Goal: Transaction & Acquisition: Purchase product/service

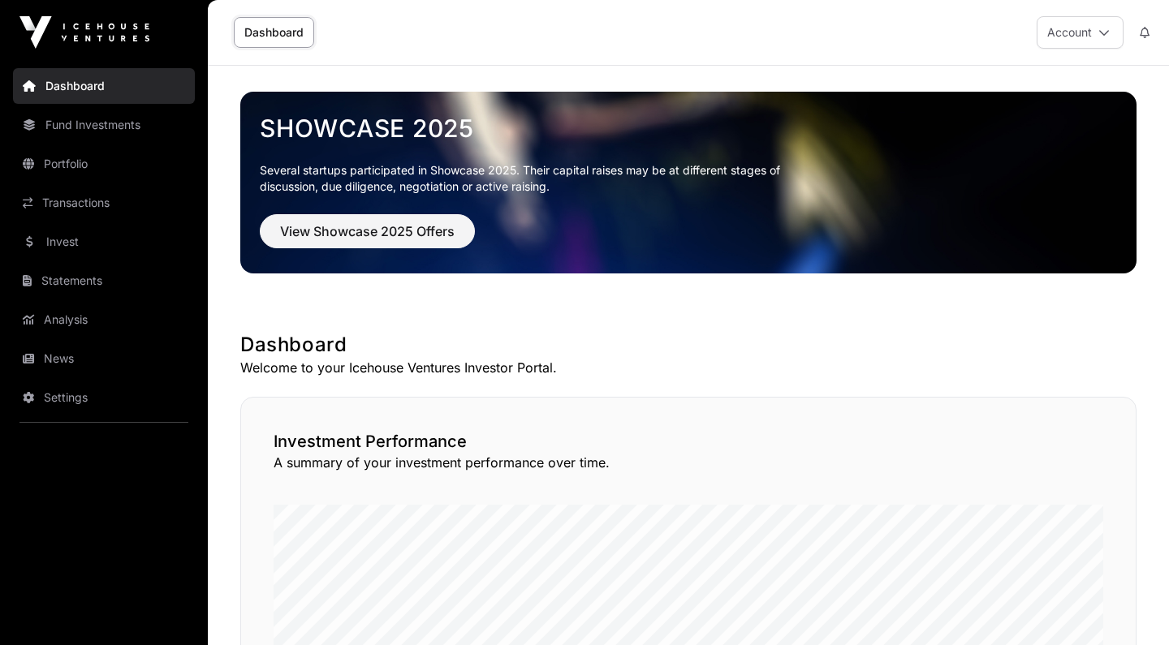
click at [94, 133] on link "Fund Investments" at bounding box center [104, 125] width 182 height 36
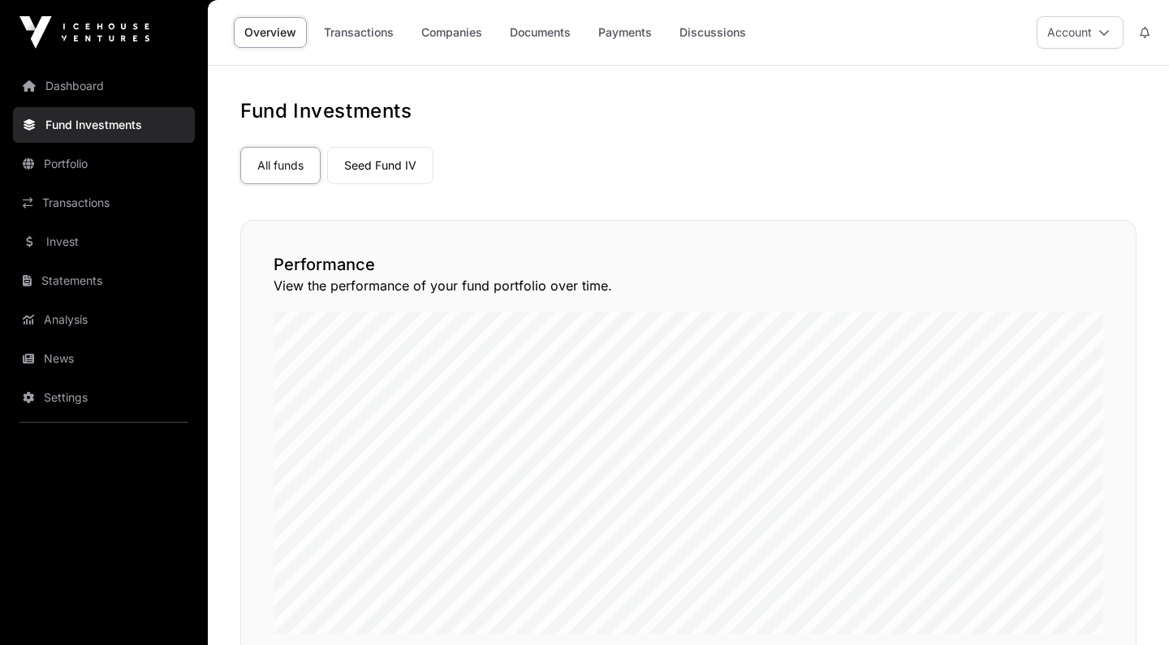
click at [86, 239] on link "Invest" at bounding box center [104, 242] width 182 height 36
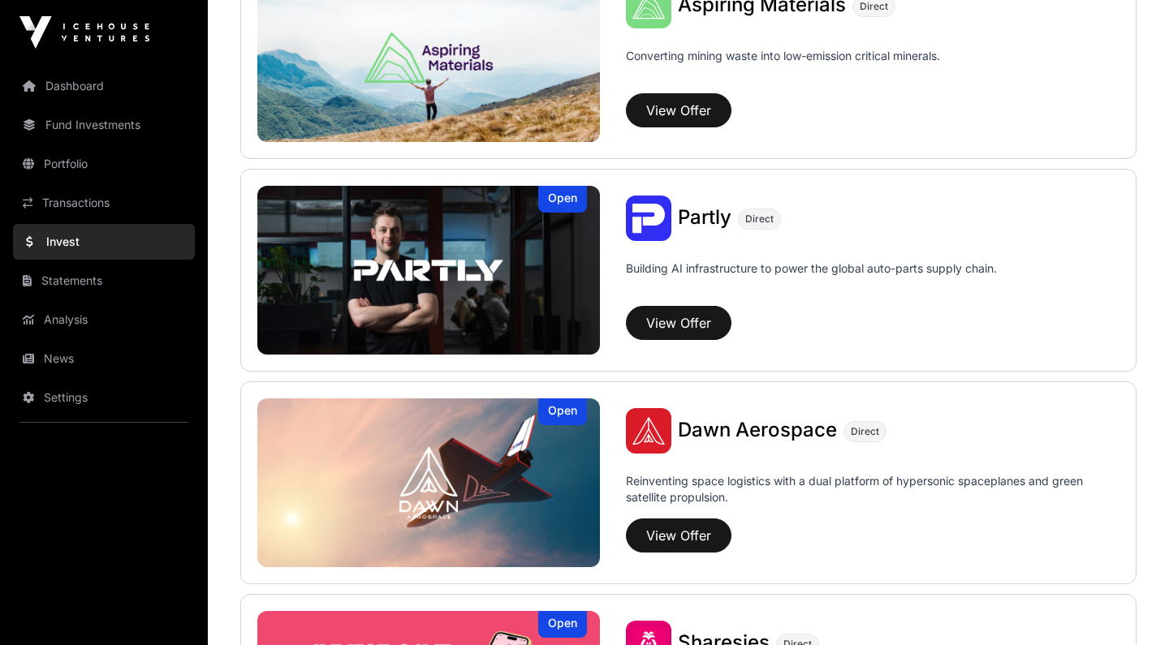
scroll to position [1530, 0]
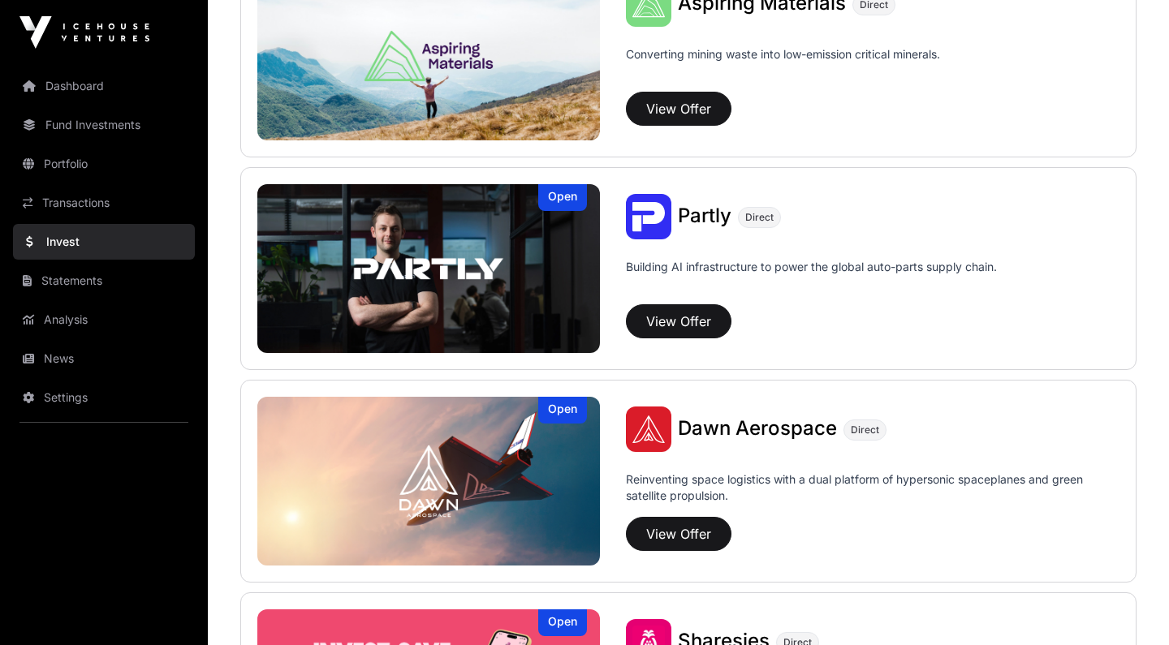
click at [688, 326] on button "View Offer" at bounding box center [679, 321] width 106 height 34
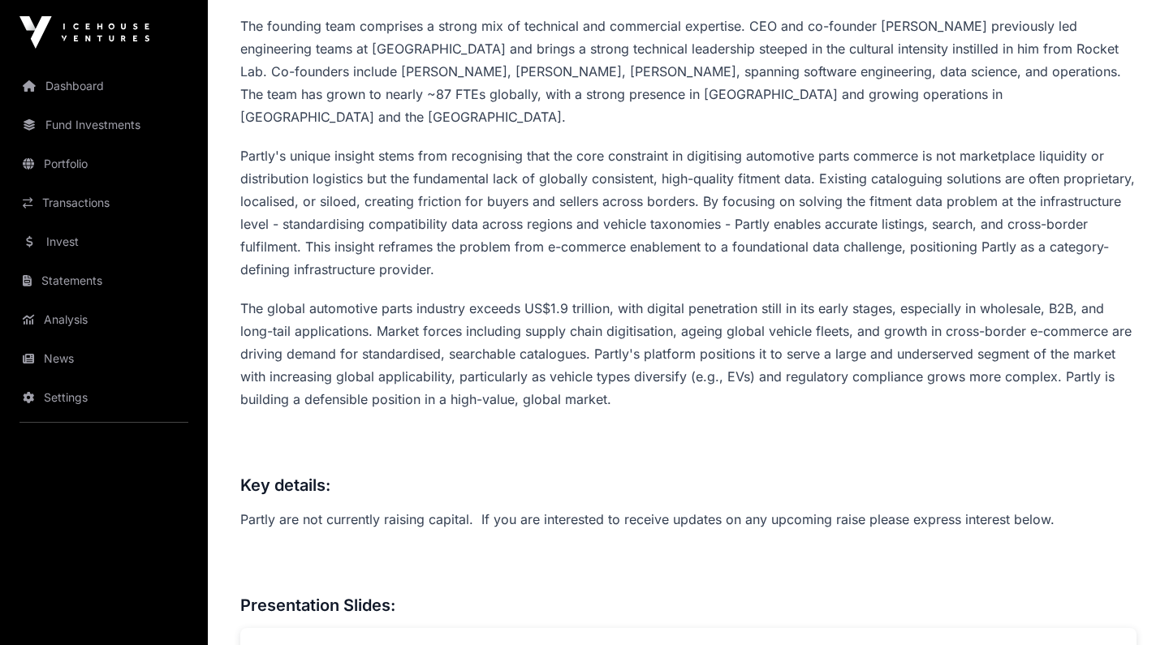
scroll to position [935, 0]
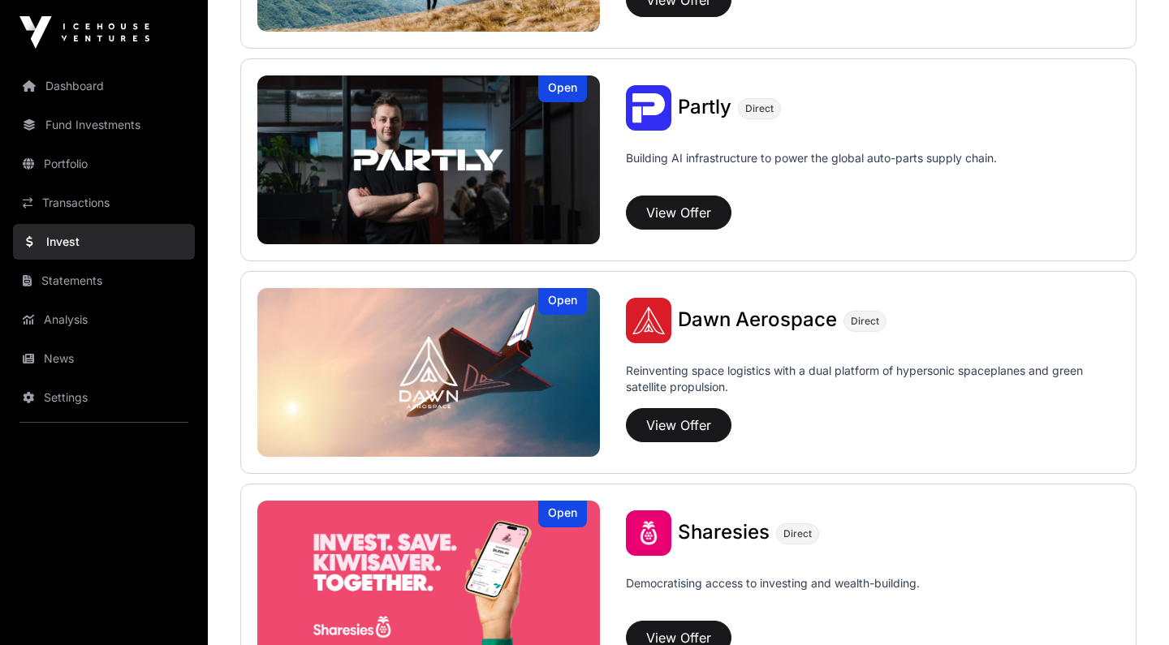
scroll to position [1713, 0]
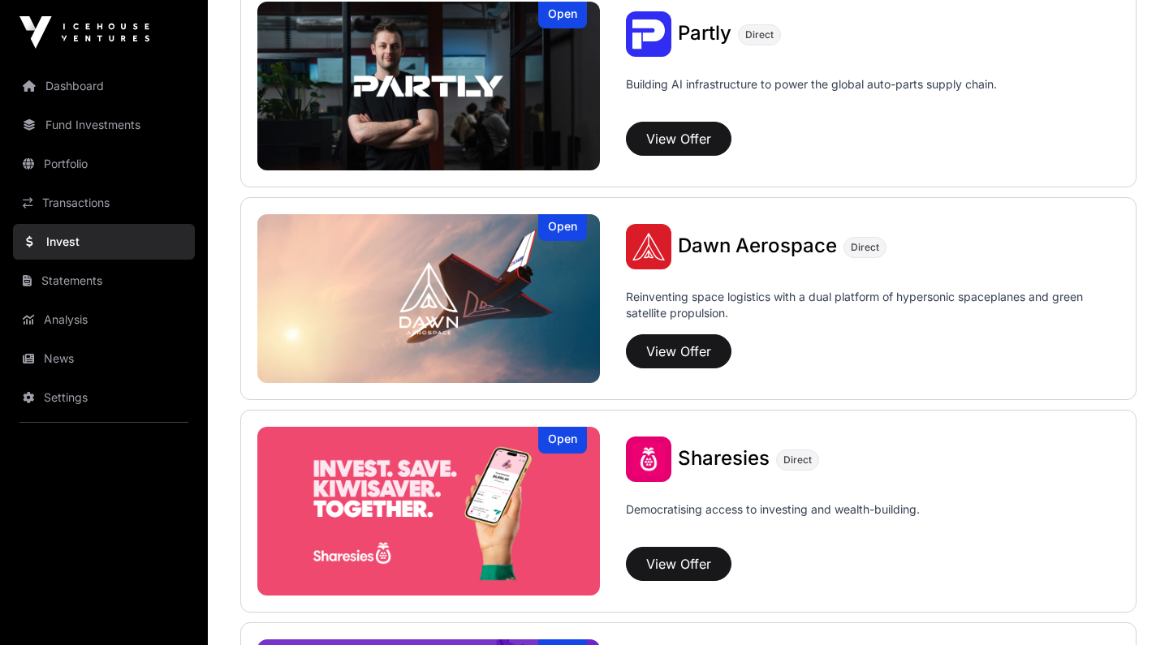
click at [702, 345] on button "View Offer" at bounding box center [679, 352] width 106 height 34
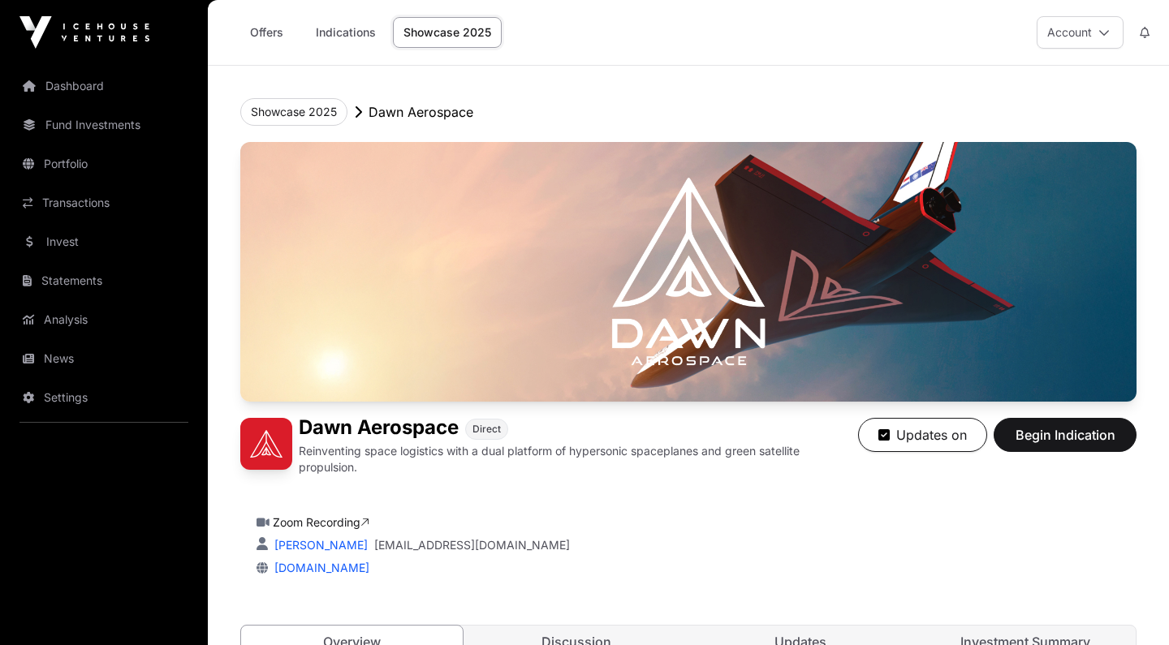
click at [1054, 432] on span "Begin Indication" at bounding box center [1065, 434] width 102 height 19
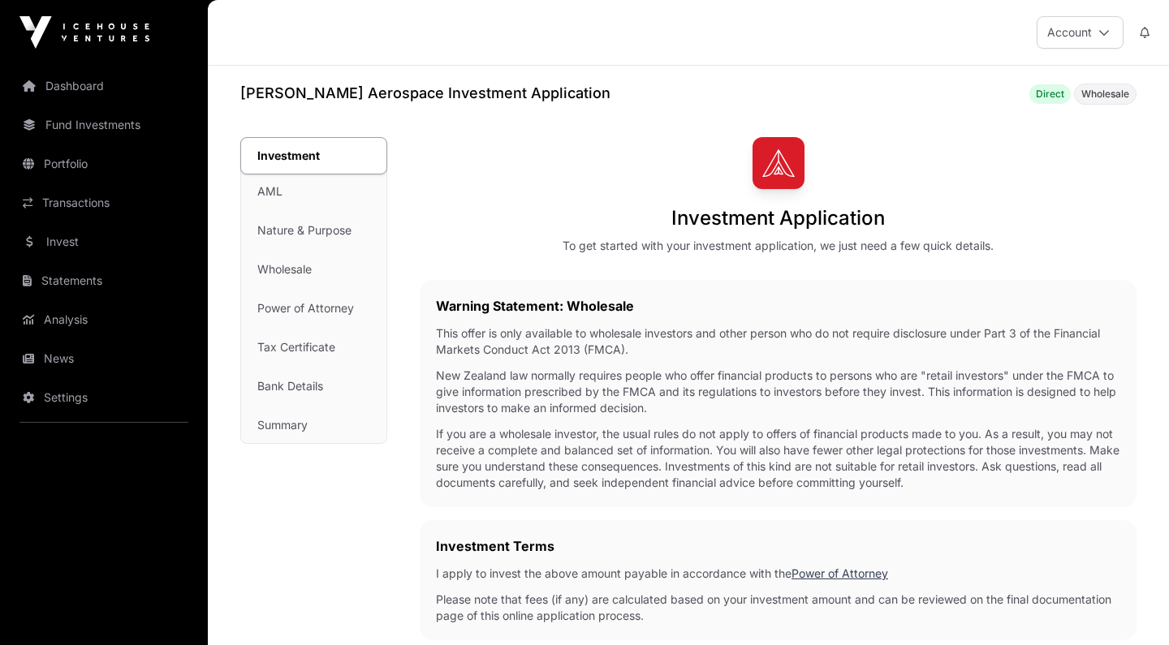
scroll to position [453, 0]
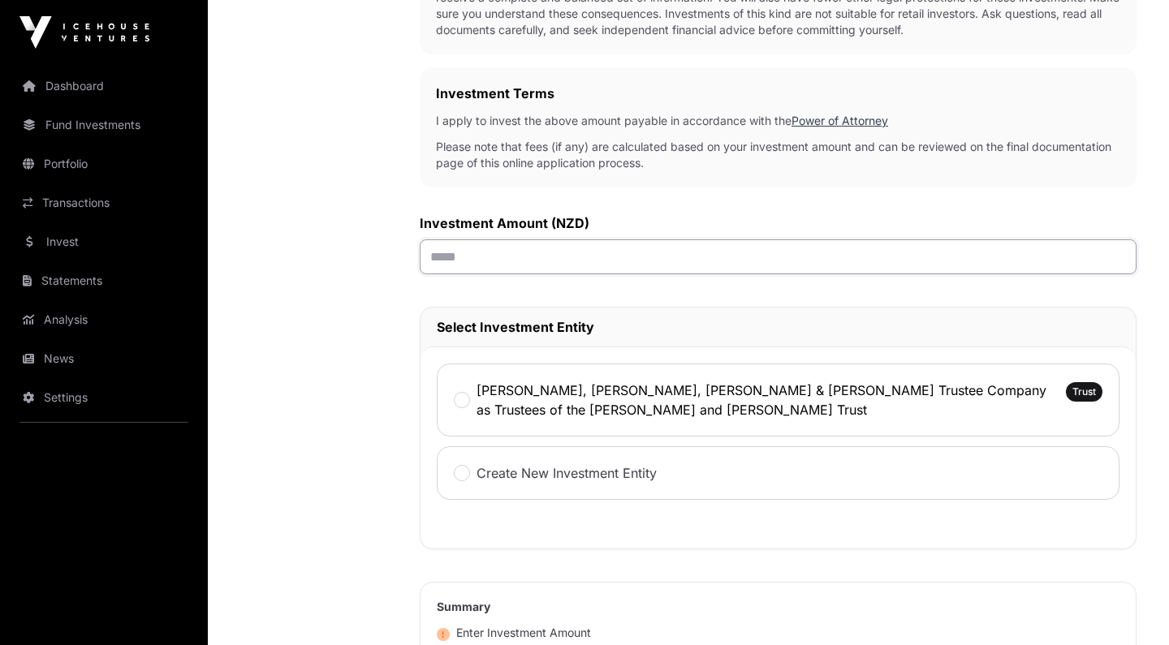
click at [595, 259] on input "text" at bounding box center [778, 257] width 717 height 35
type input "******"
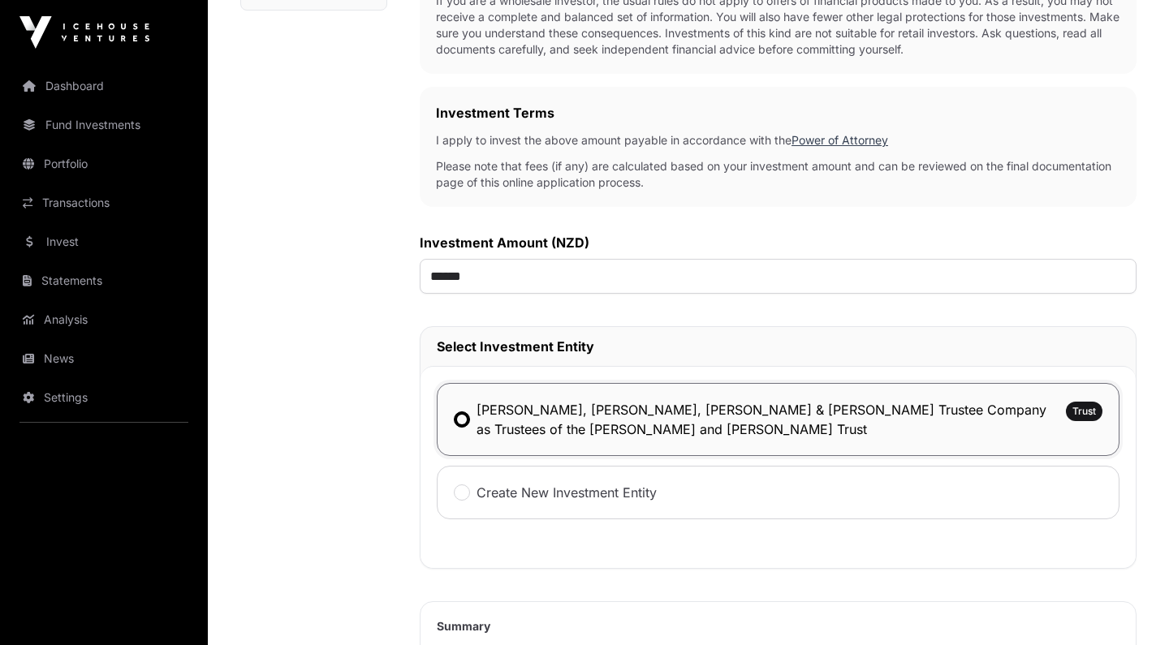
scroll to position [755, 0]
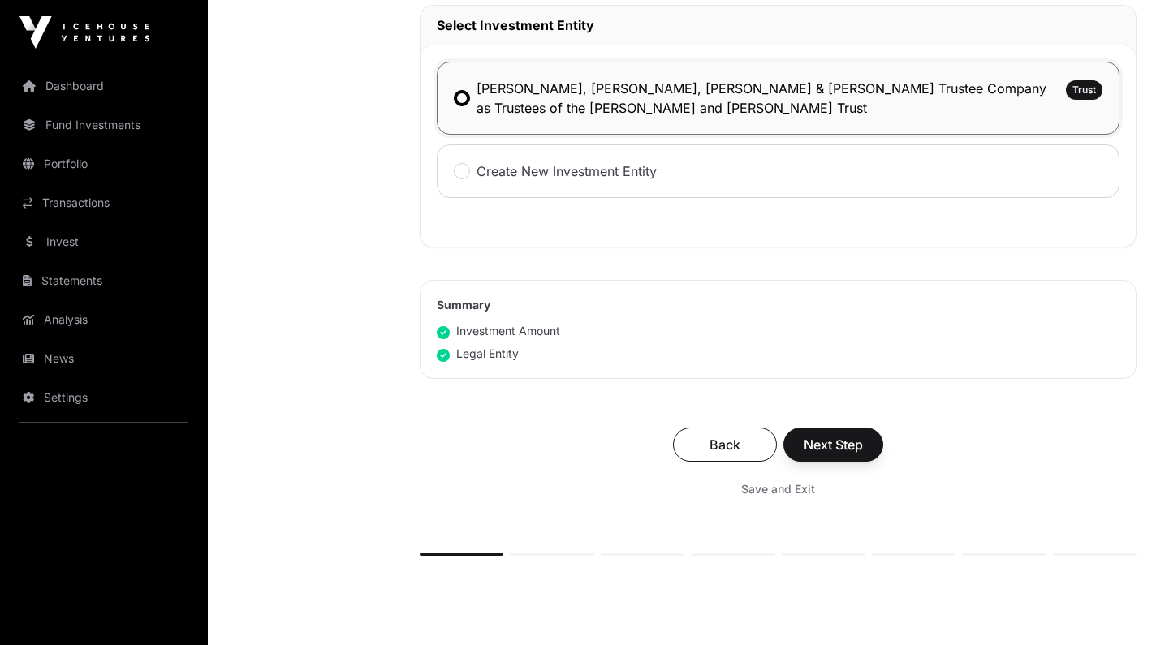
click at [850, 447] on span "Next Step" at bounding box center [833, 444] width 59 height 19
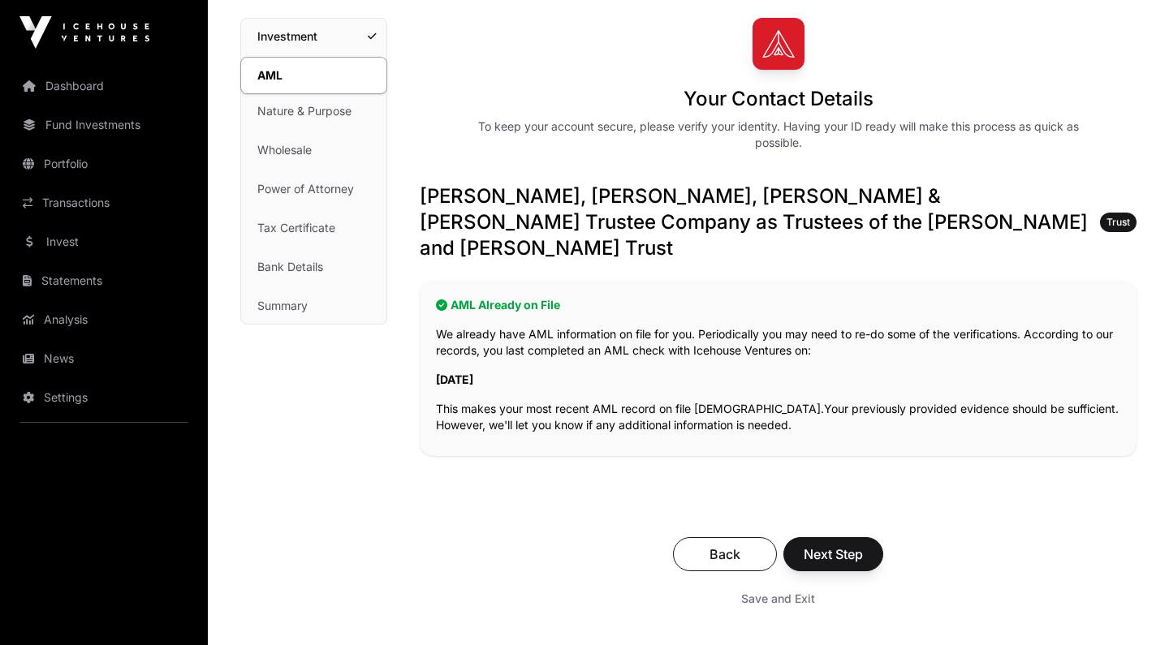
scroll to position [122, 0]
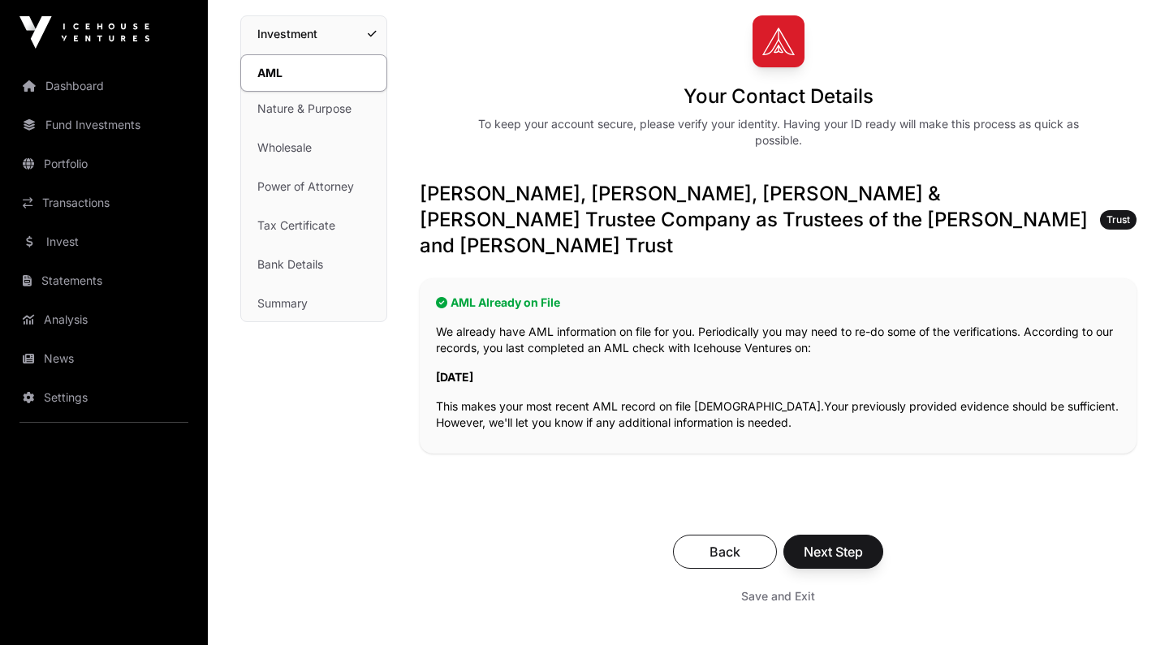
click at [818, 542] on span "Next Step" at bounding box center [833, 551] width 59 height 19
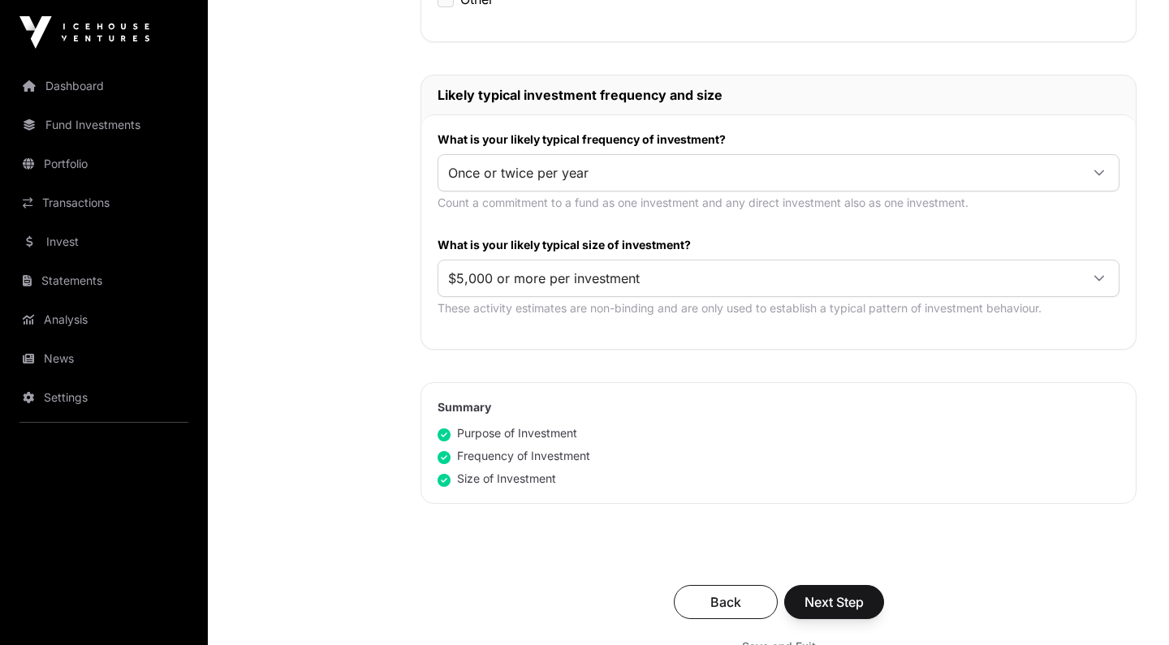
scroll to position [1045, 0]
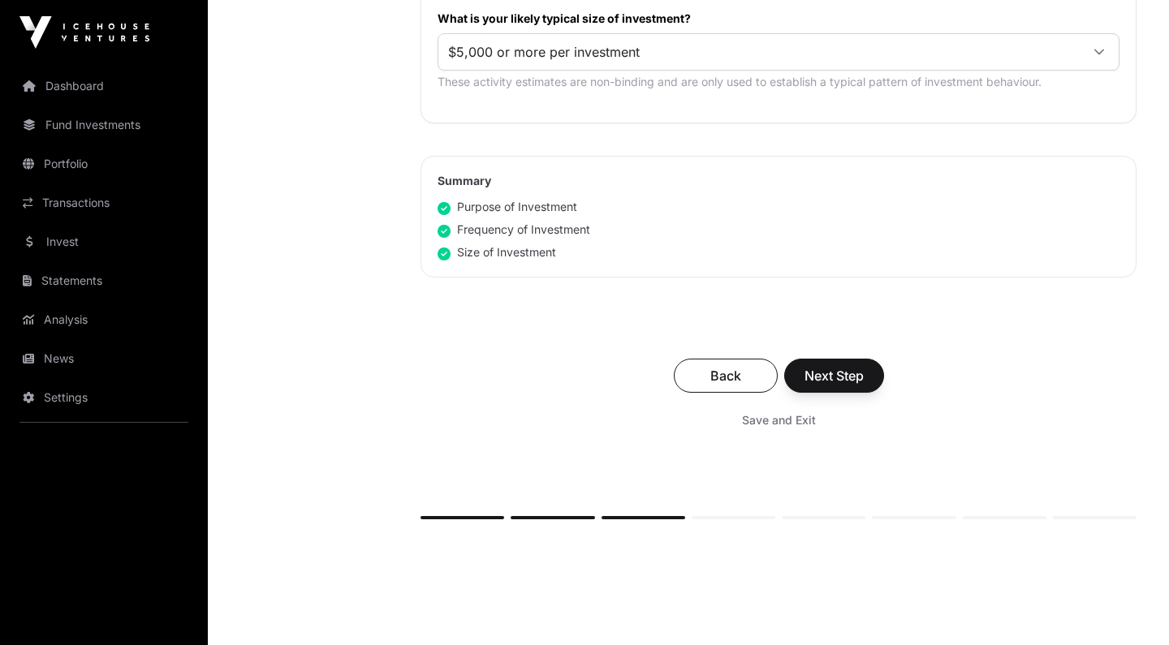
click at [828, 366] on span "Next Step" at bounding box center [834, 375] width 59 height 19
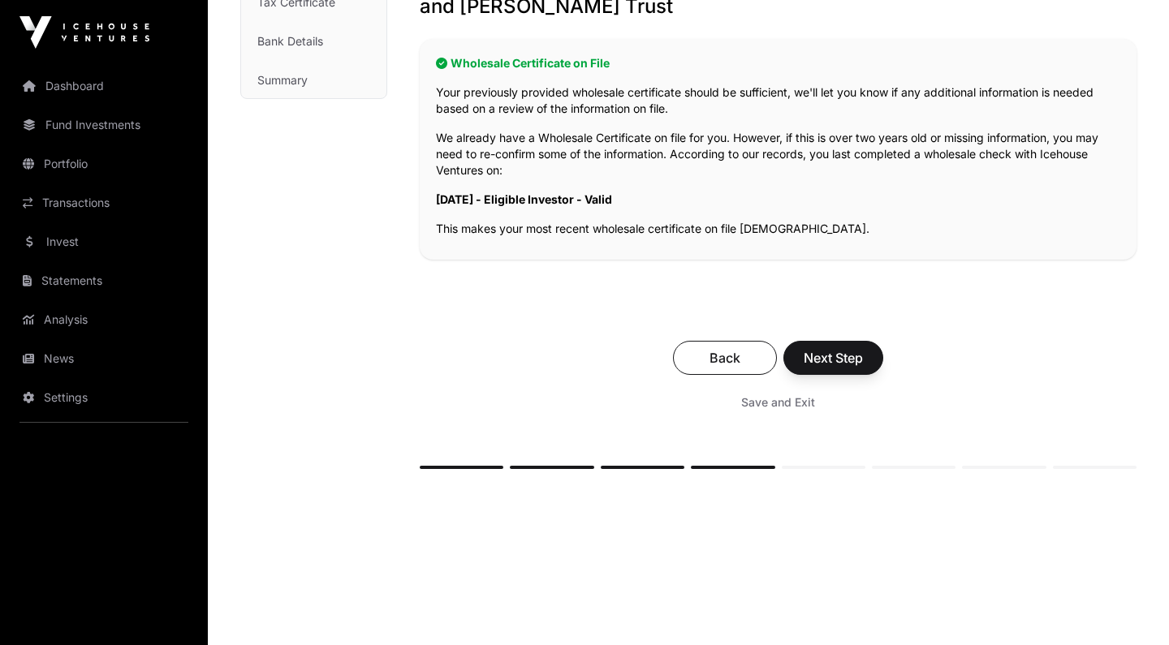
scroll to position [344, 0]
click at [841, 349] on span "Next Step" at bounding box center [833, 358] width 59 height 19
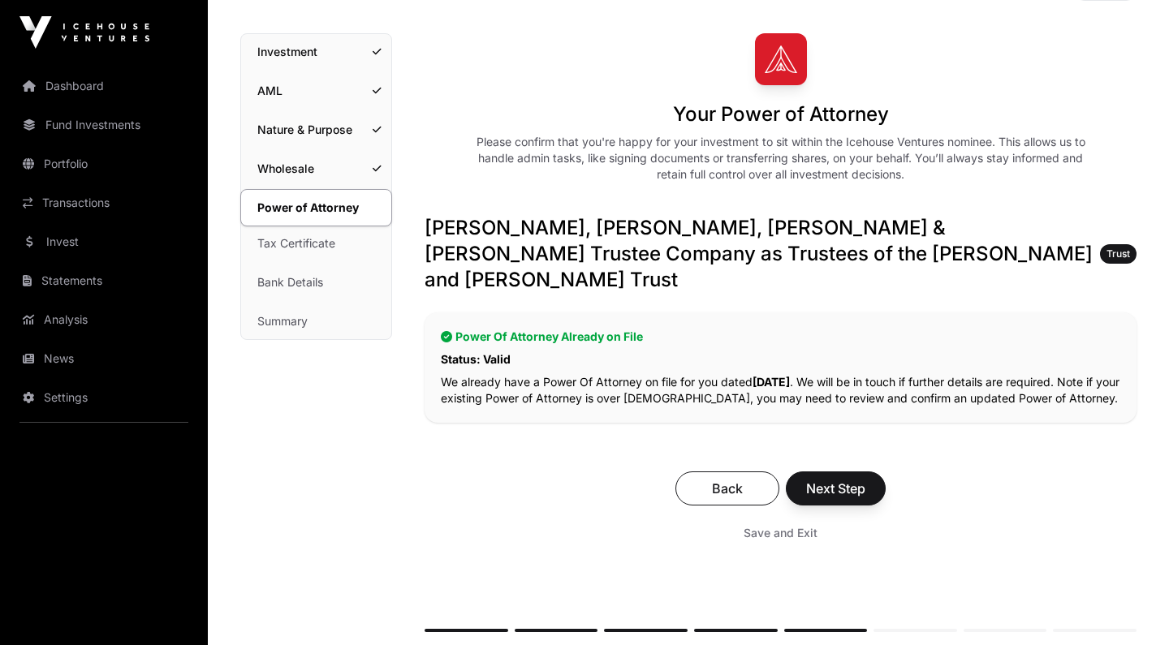
scroll to position [128, 0]
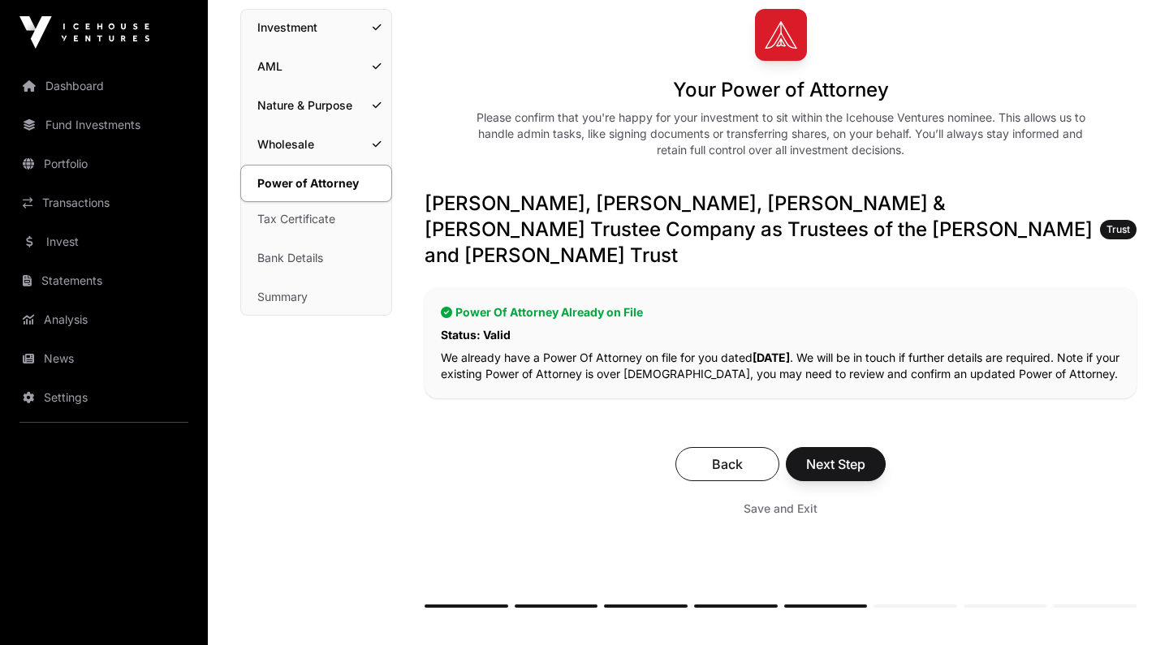
click at [863, 455] on span "Next Step" at bounding box center [835, 464] width 59 height 19
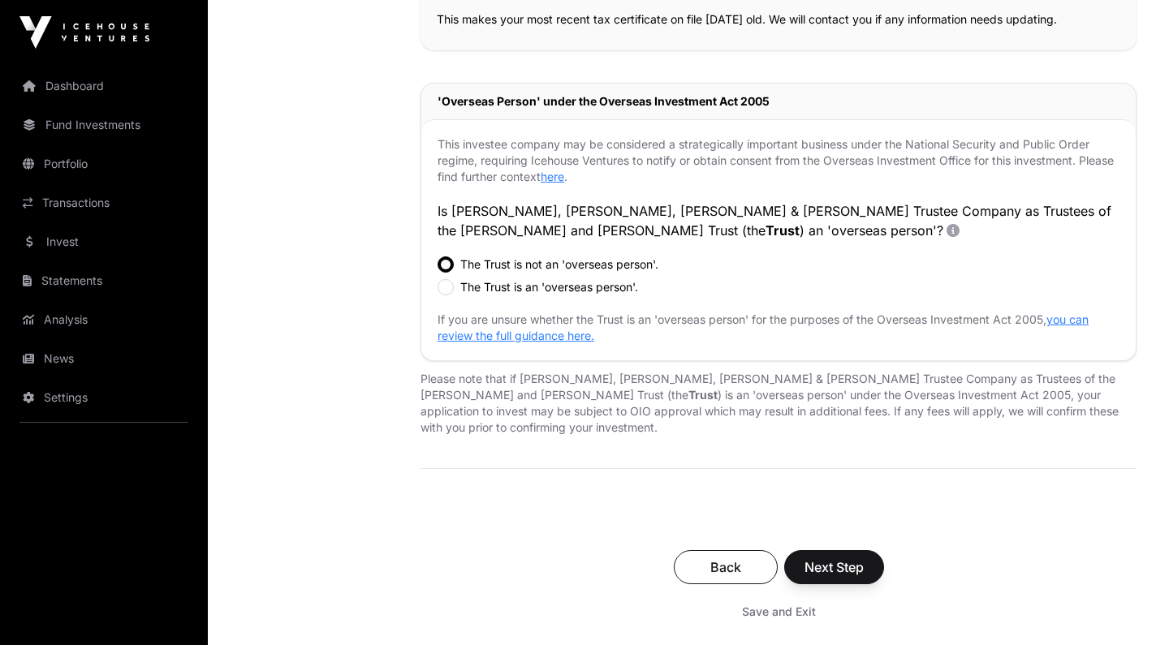
scroll to position [486, 0]
click at [818, 558] on span "Next Step" at bounding box center [834, 567] width 59 height 19
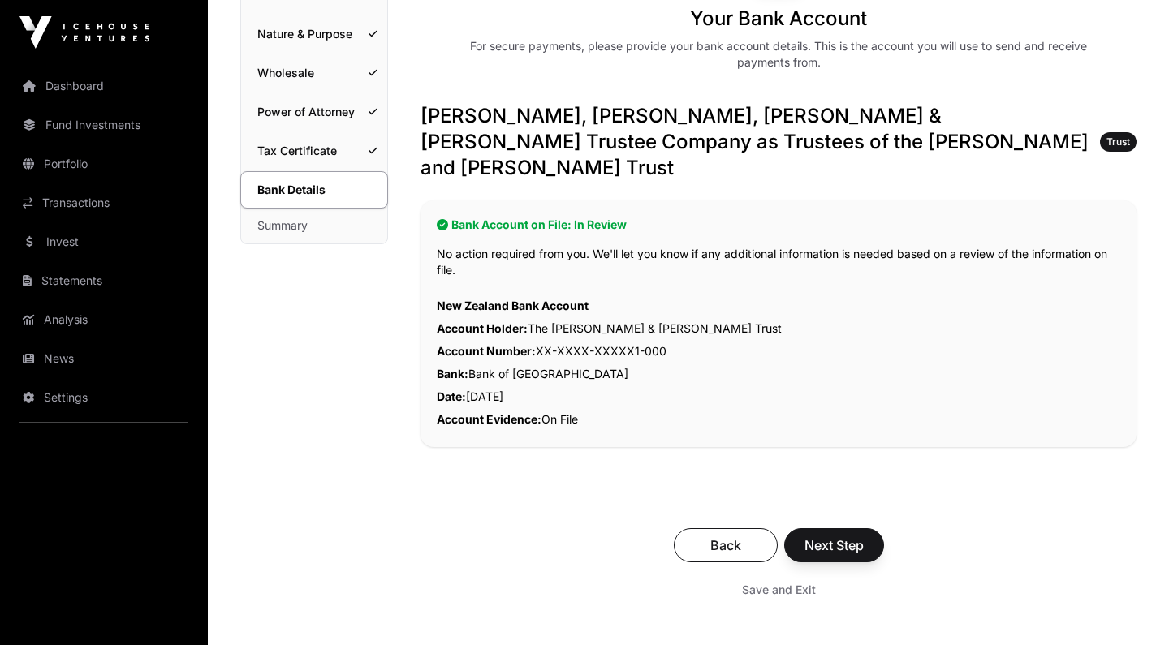
scroll to position [201, 0]
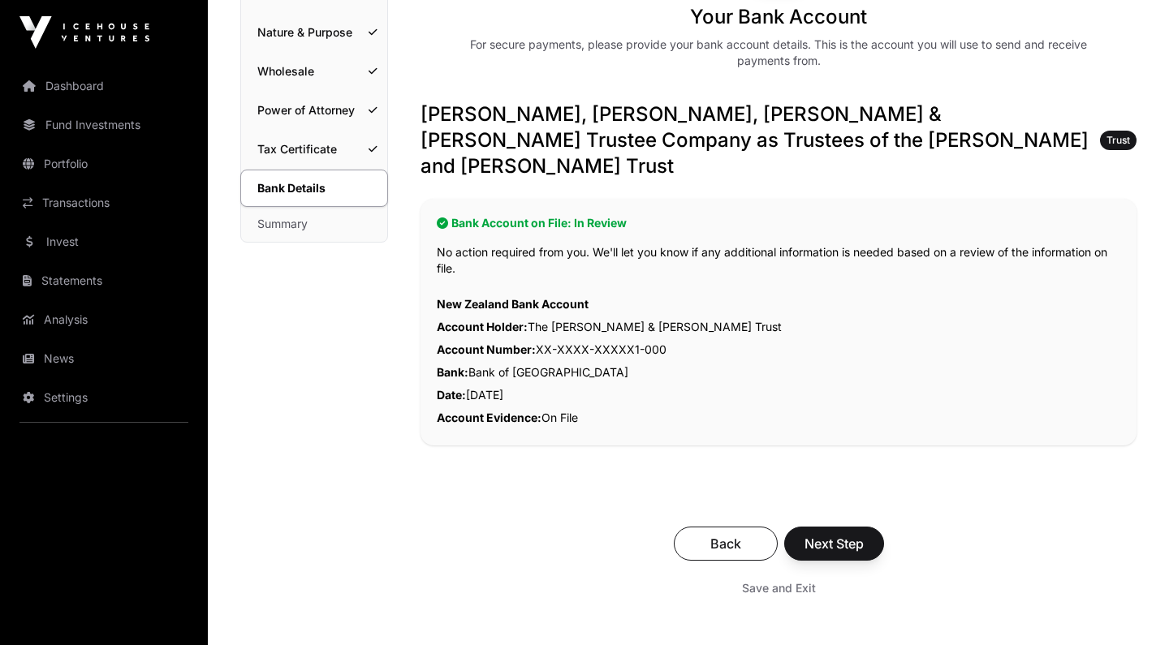
click at [817, 534] on span "Next Step" at bounding box center [834, 543] width 59 height 19
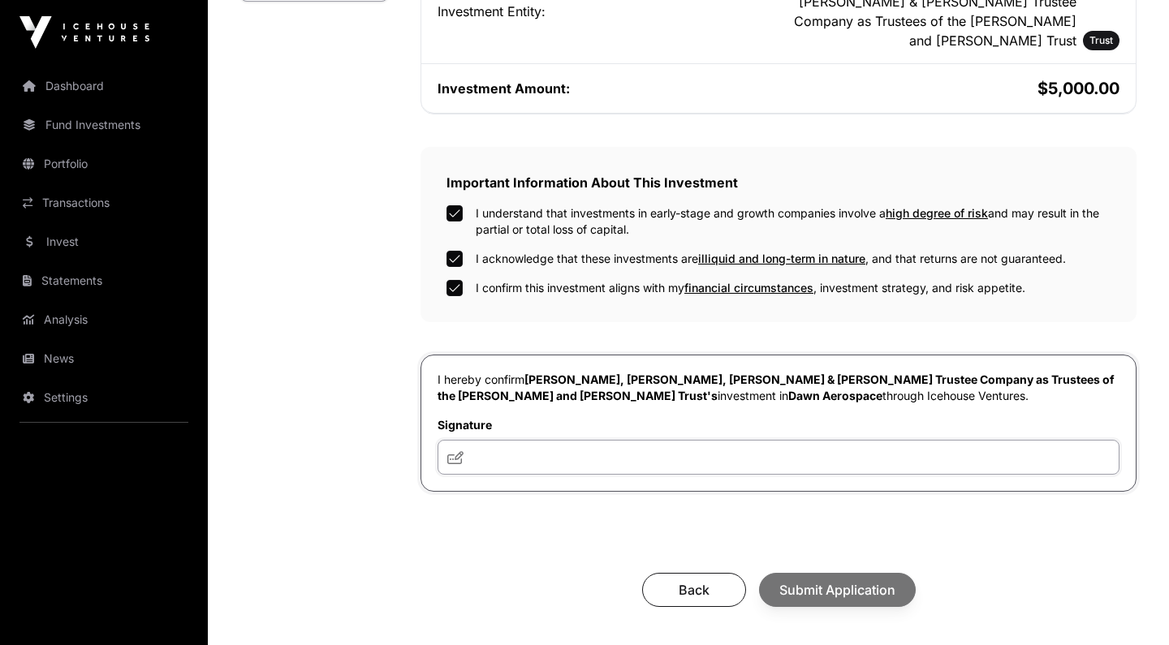
click at [636, 440] on input "text" at bounding box center [779, 457] width 682 height 35
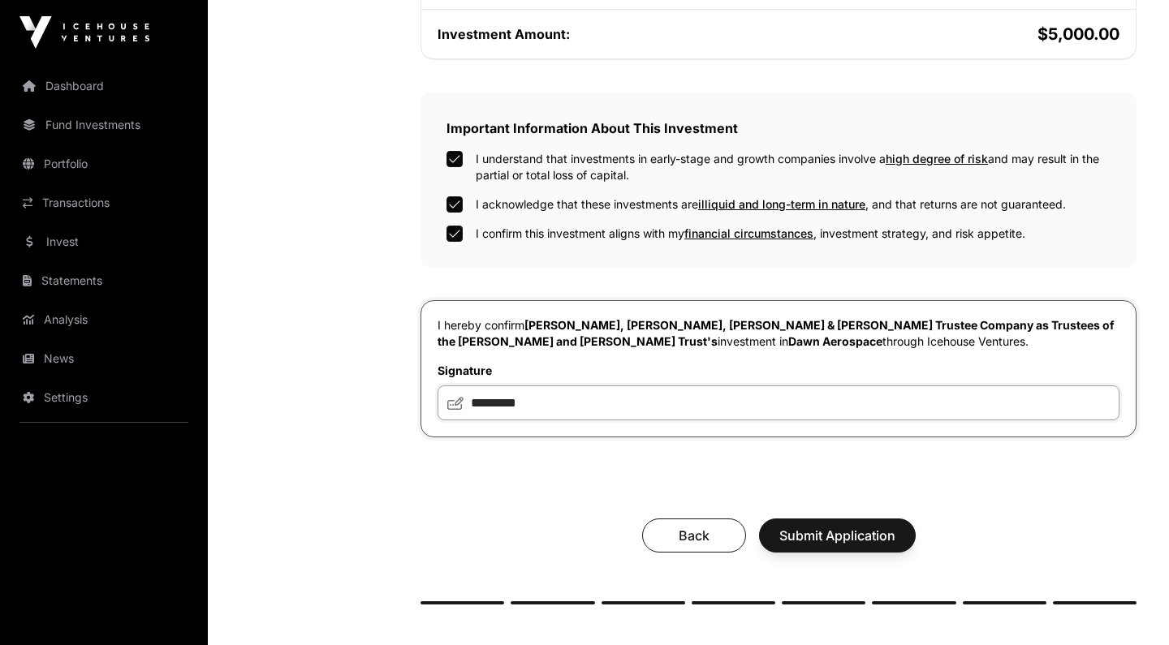
type input "*********"
click at [834, 526] on span "Submit Application" at bounding box center [837, 535] width 116 height 19
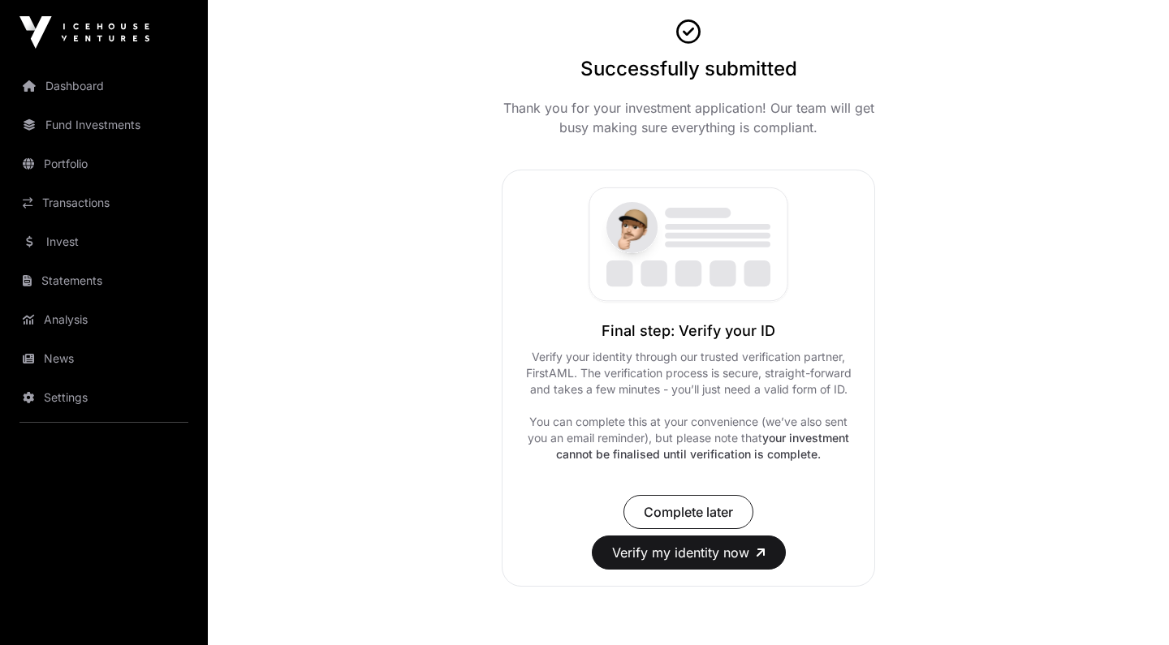
click at [688, 556] on button "Verify my identity now" at bounding box center [689, 553] width 194 height 34
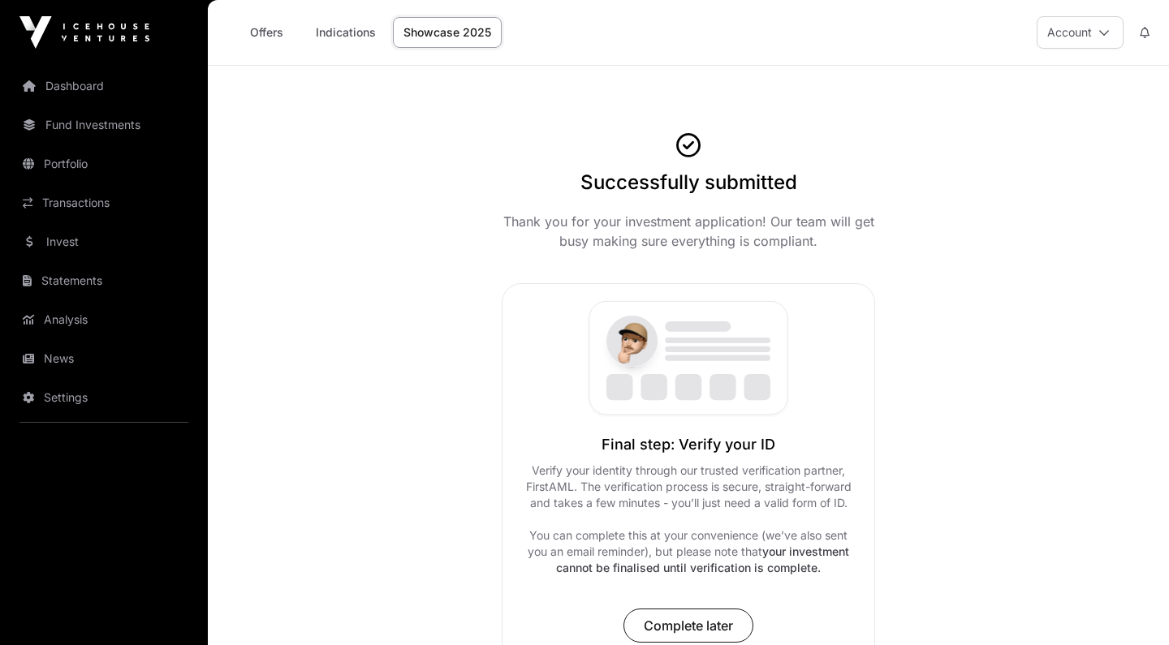
scroll to position [-1, 0]
click at [265, 32] on link "Offers" at bounding box center [266, 32] width 65 height 31
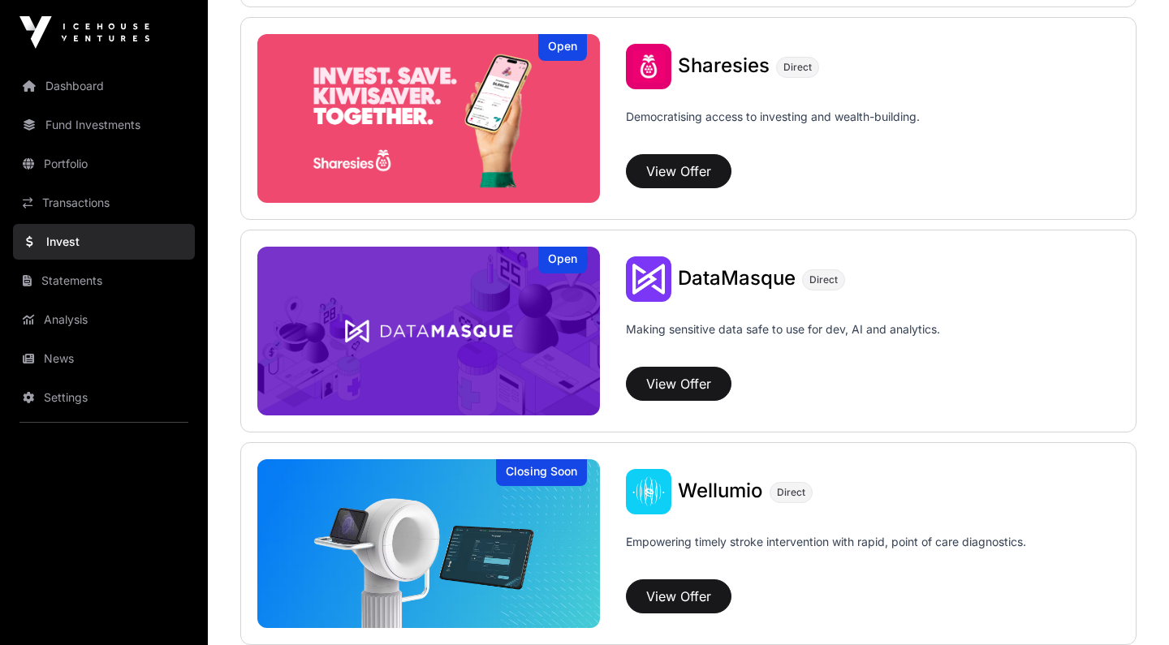
scroll to position [2107, 0]
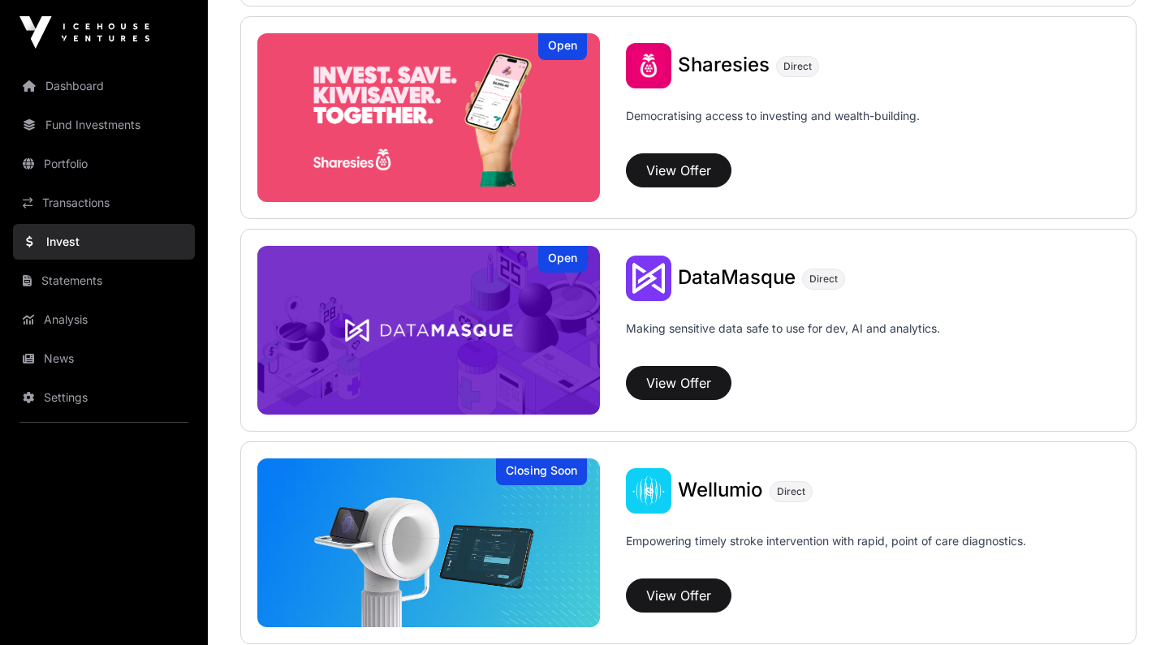
click at [684, 388] on button "View Offer" at bounding box center [679, 383] width 106 height 34
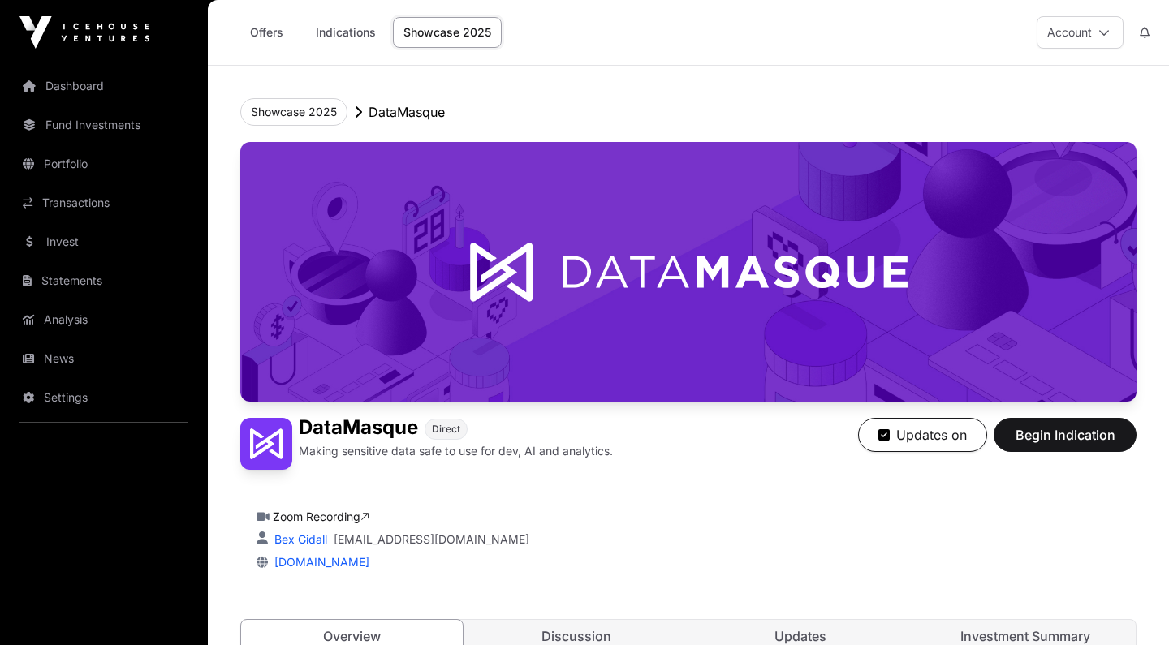
click at [1030, 429] on span "Begin Indication" at bounding box center [1065, 434] width 102 height 19
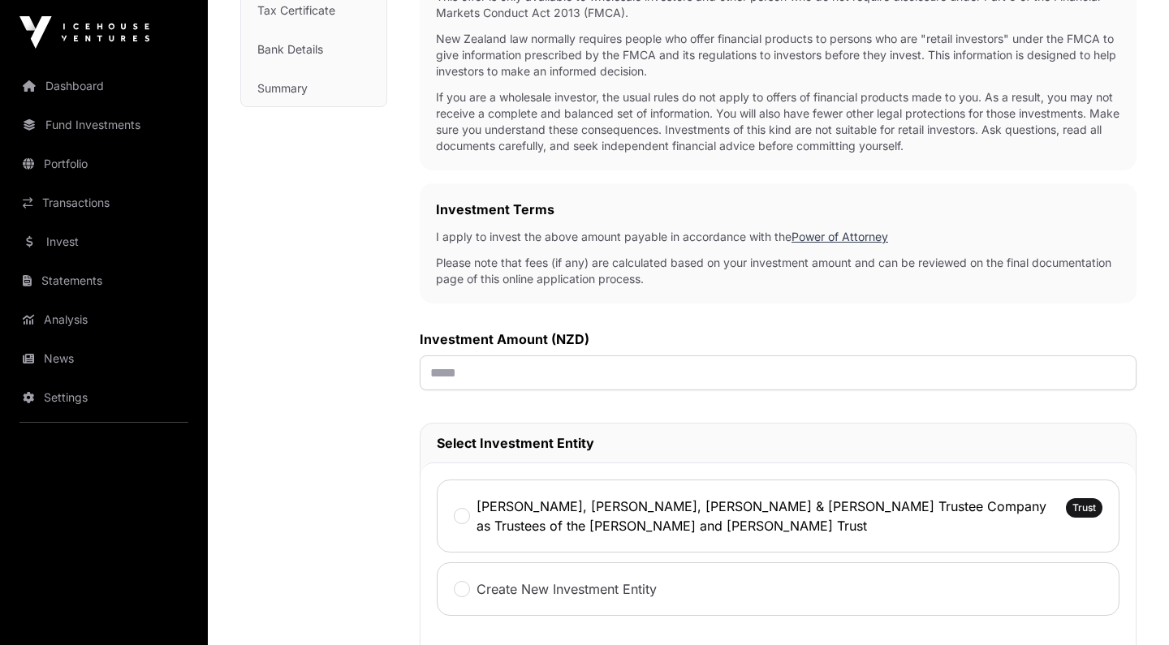
scroll to position [370, 0]
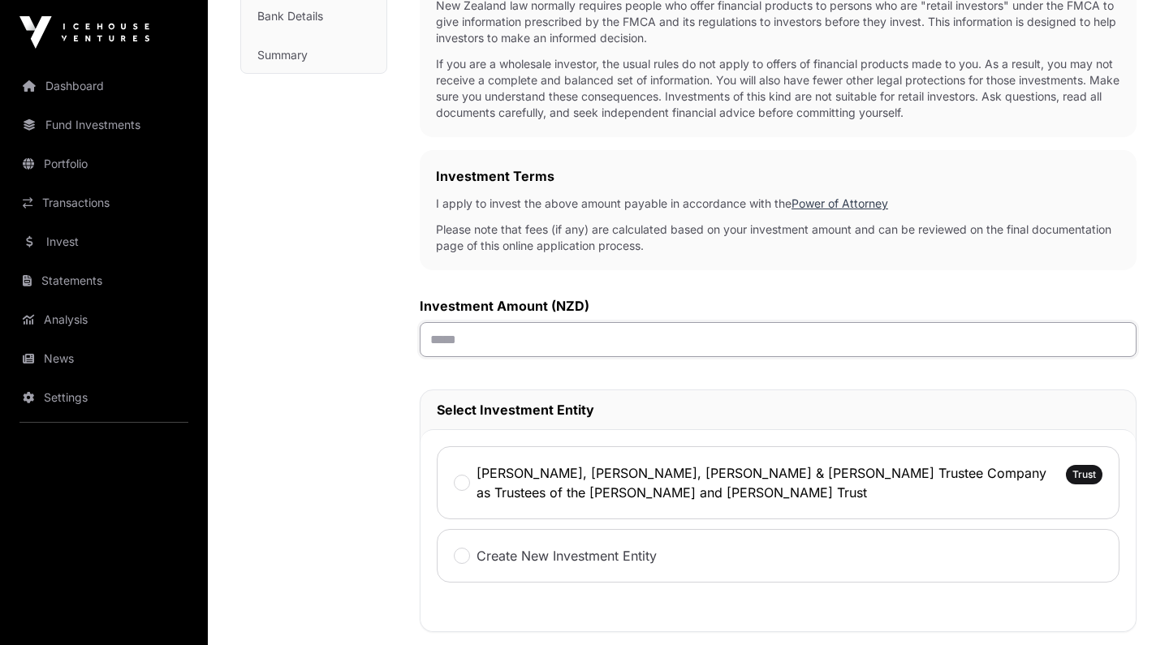
click at [741, 344] on input "text" at bounding box center [778, 339] width 717 height 35
type input "******"
click at [471, 481] on div "[PERSON_NAME], [PERSON_NAME], [PERSON_NAME] & [PERSON_NAME] Trustee Company as …" at bounding box center [755, 483] width 602 height 39
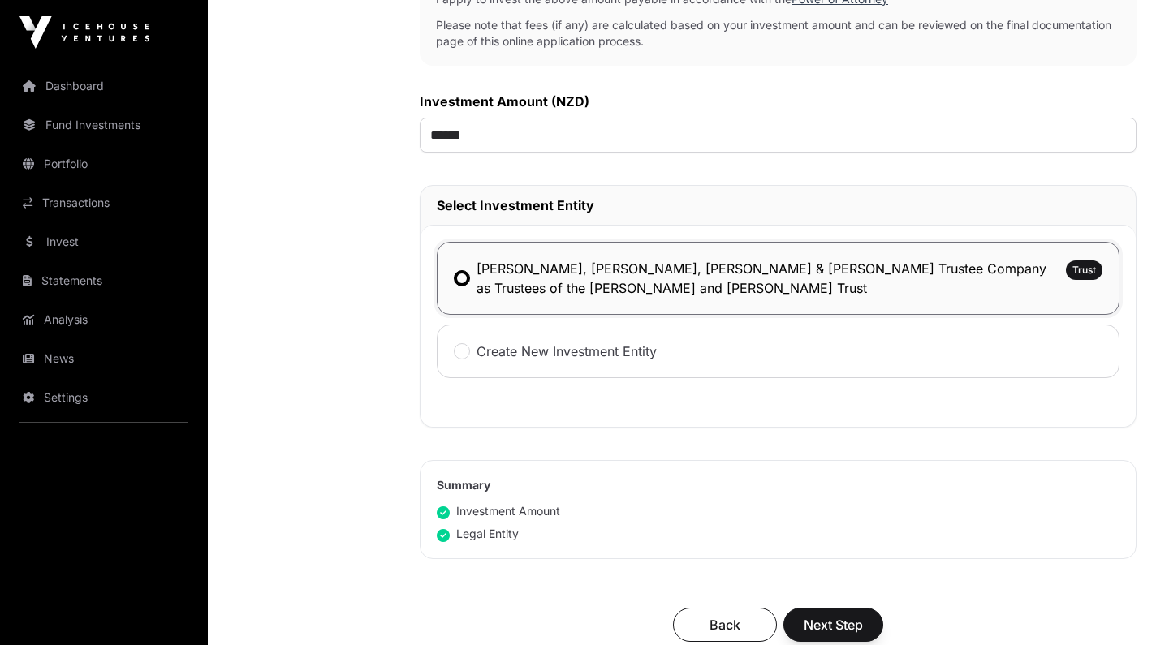
scroll to position [710, 0]
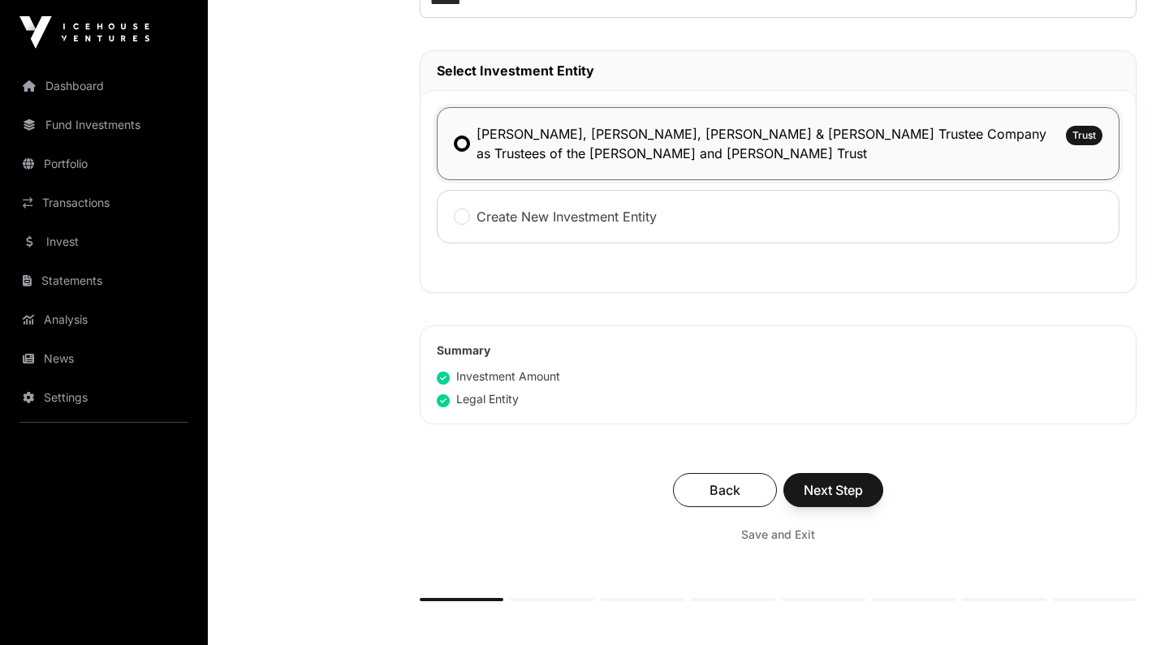
click at [865, 502] on button "Next Step" at bounding box center [833, 490] width 100 height 34
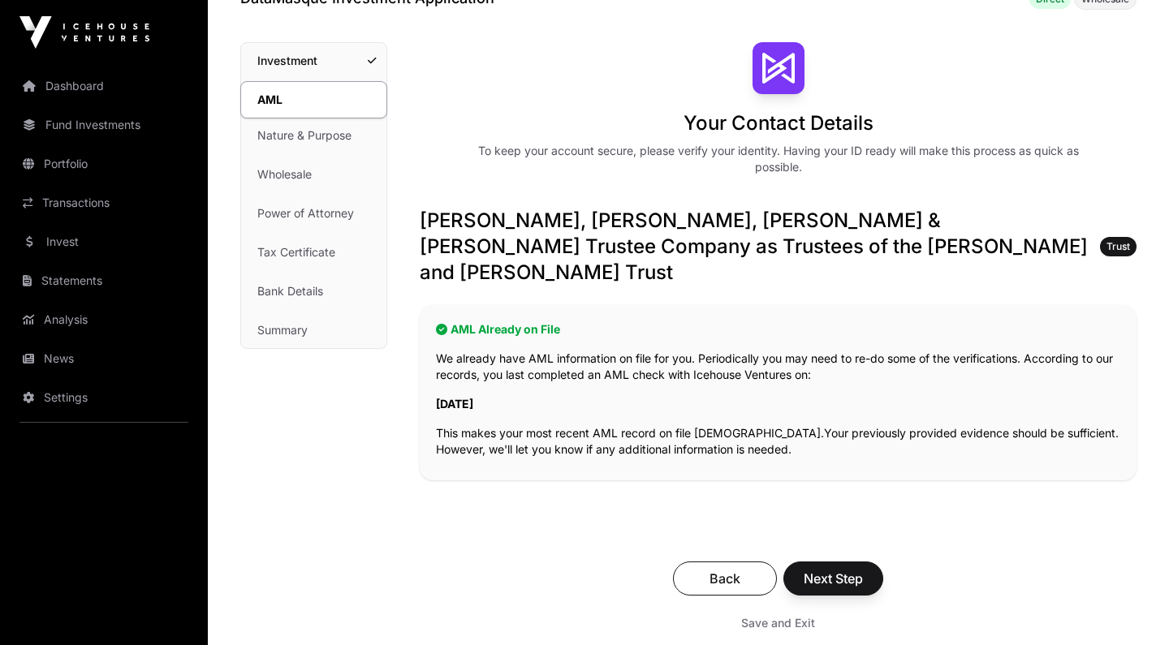
scroll to position [95, 0]
click at [845, 569] on span "Next Step" at bounding box center [833, 578] width 59 height 19
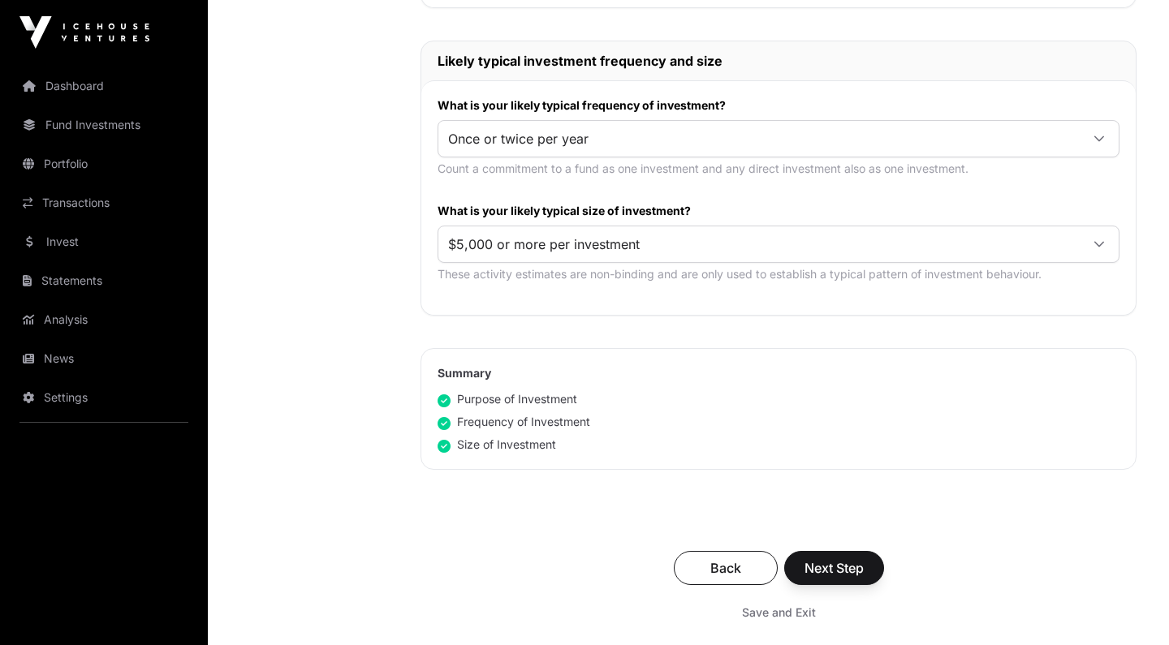
scroll to position [855, 0]
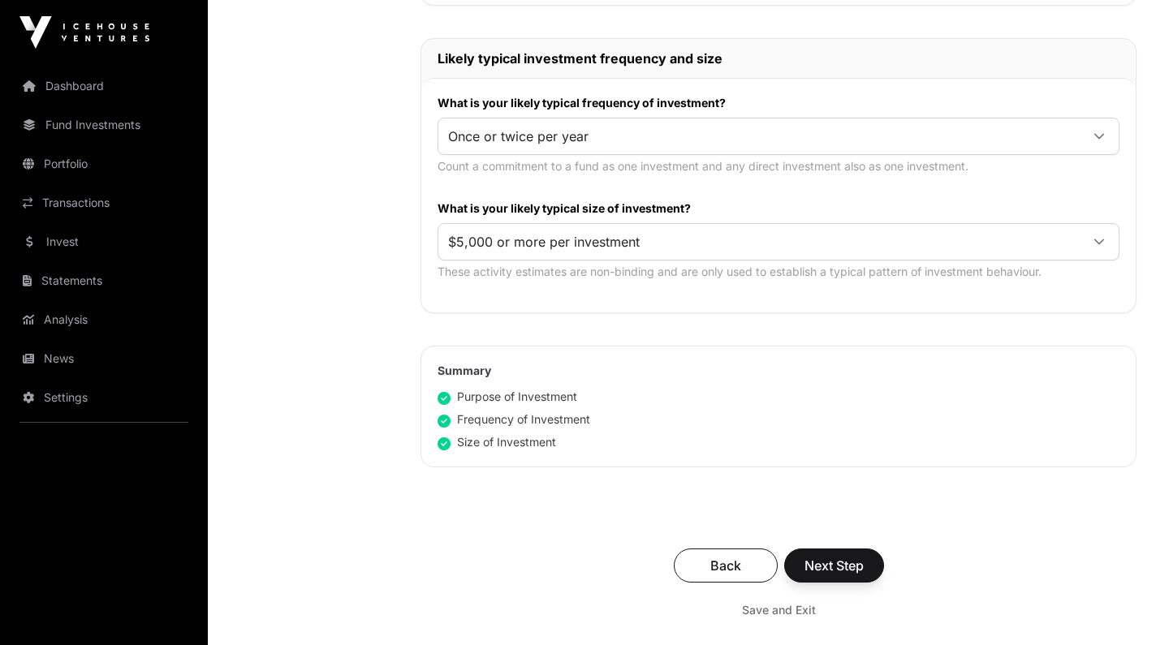
click at [859, 556] on span "Next Step" at bounding box center [834, 565] width 59 height 19
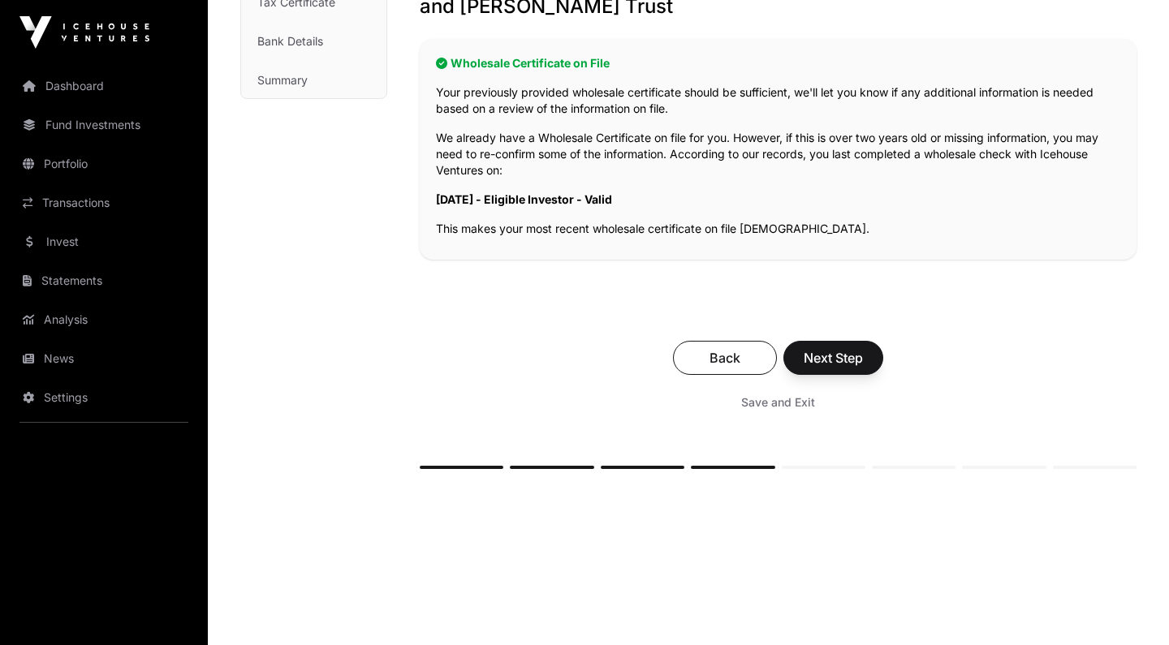
scroll to position [344, 0]
click at [844, 349] on span "Next Step" at bounding box center [833, 358] width 59 height 19
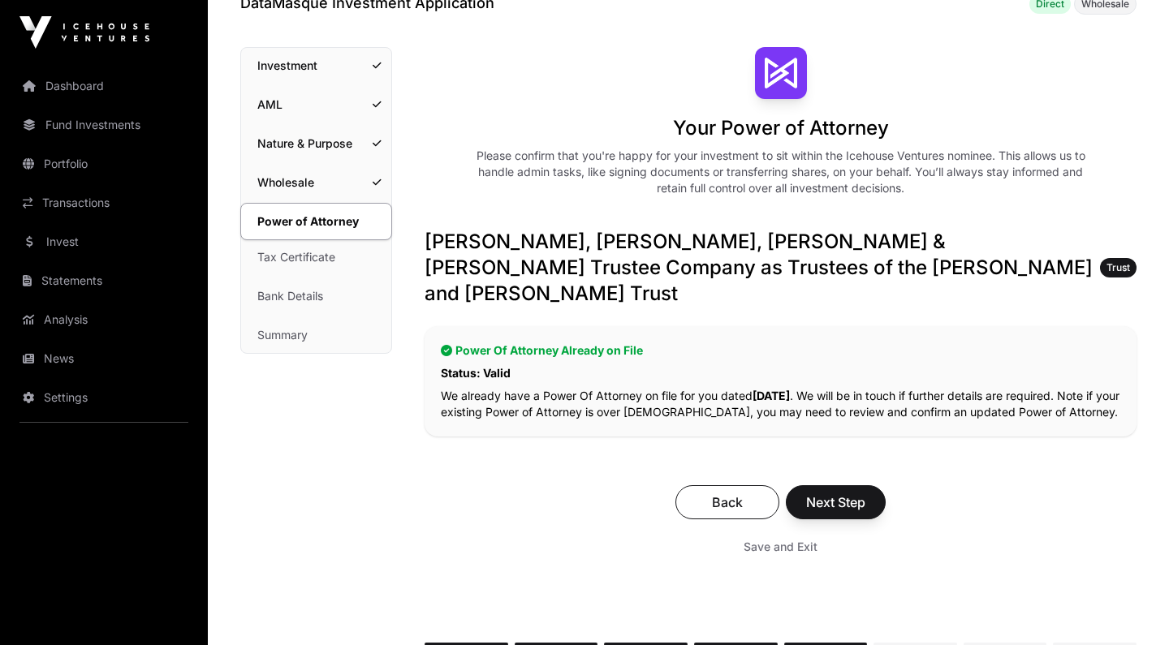
scroll to position [93, 0]
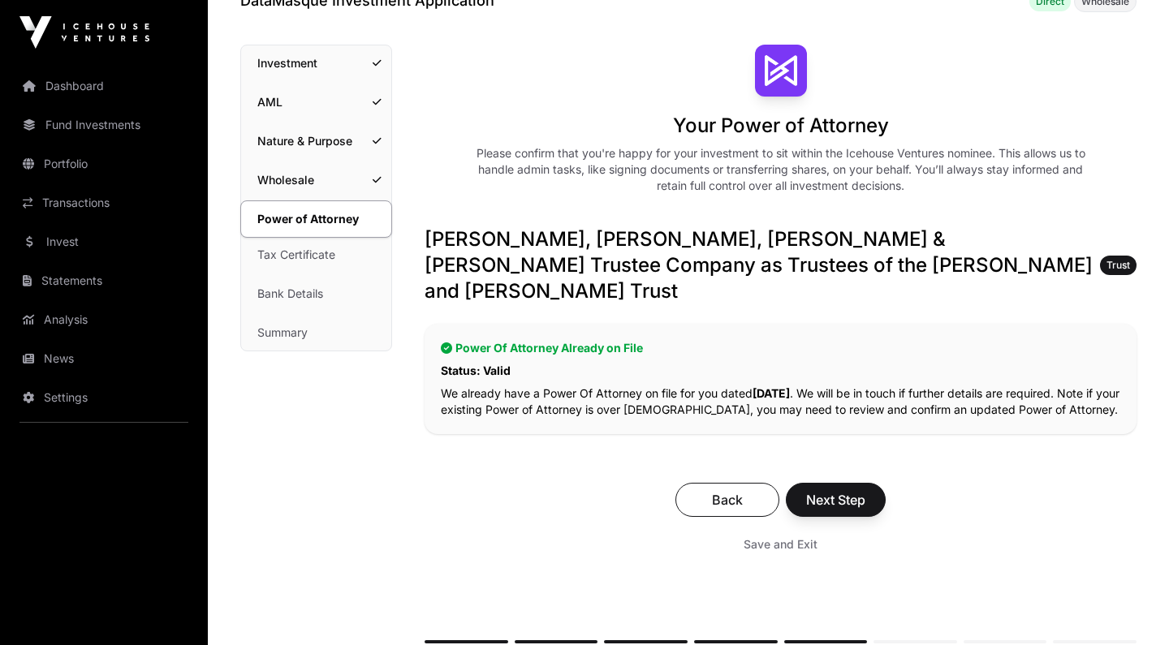
click at [846, 490] on span "Next Step" at bounding box center [835, 499] width 59 height 19
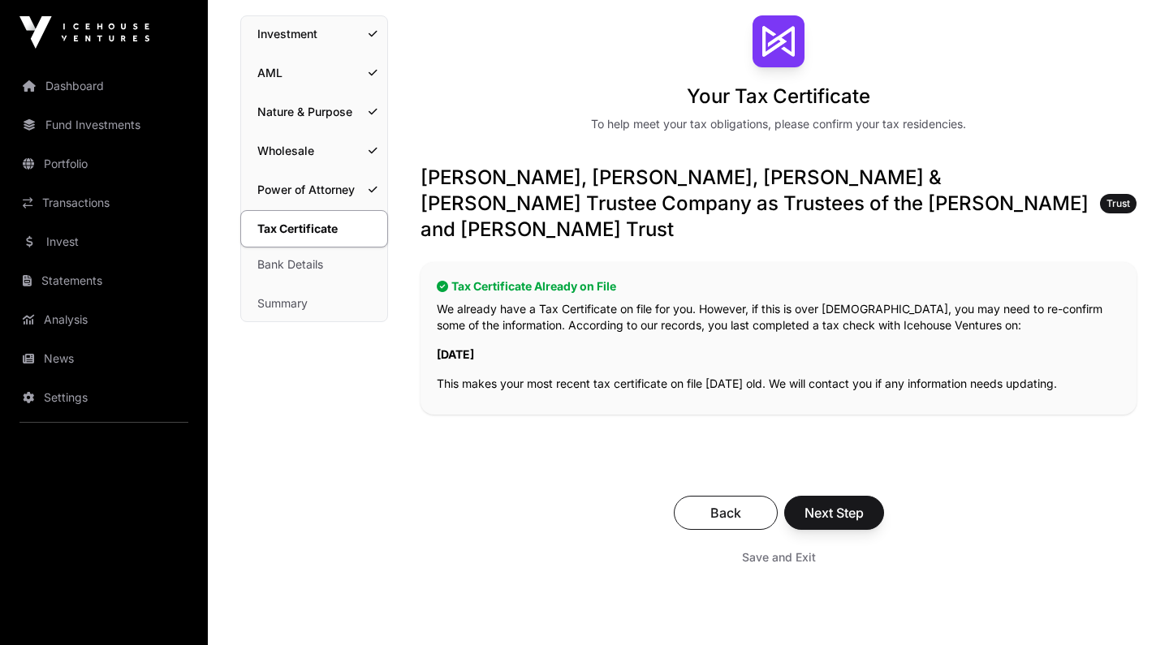
click at [848, 503] on span "Next Step" at bounding box center [834, 512] width 59 height 19
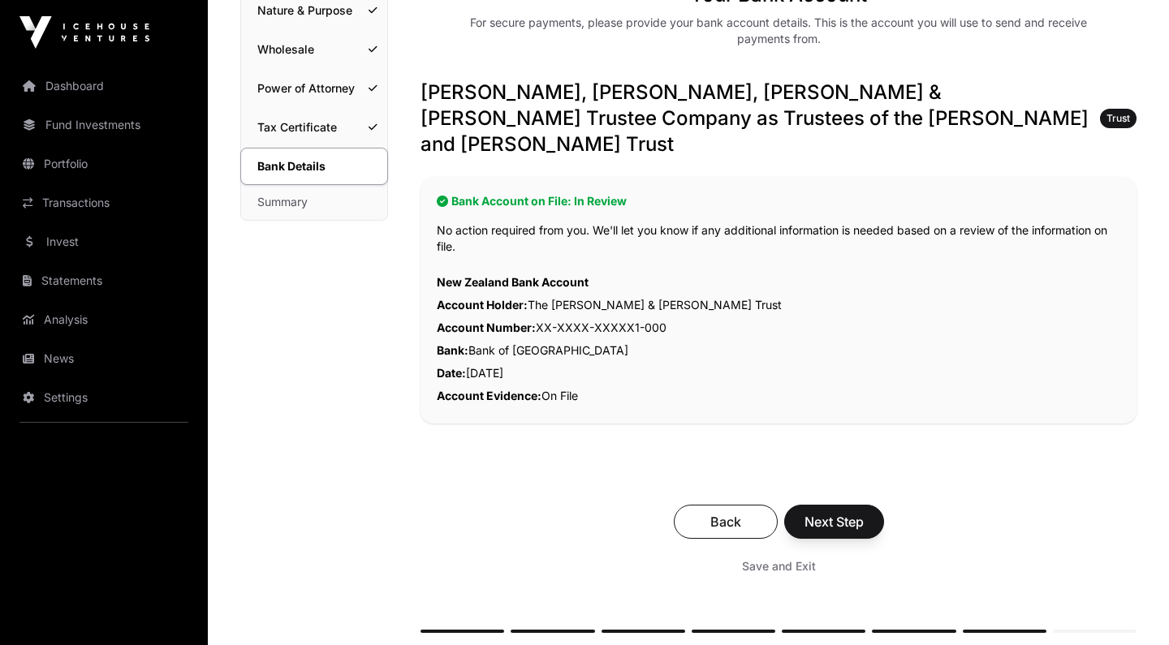
click at [845, 512] on span "Next Step" at bounding box center [834, 521] width 59 height 19
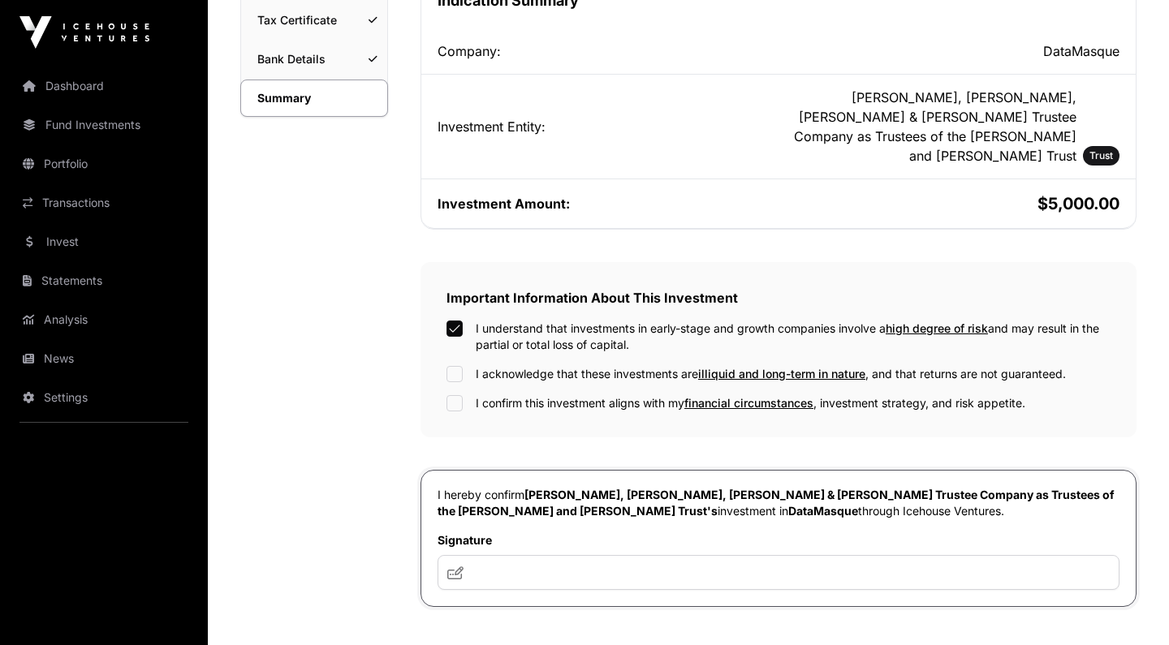
click at [460, 367] on div "I understand that investments in early-stage and growth companies involve a hig…" at bounding box center [779, 366] width 664 height 91
click at [457, 366] on div "I understand that investments in early-stage and growth companies involve a hig…" at bounding box center [779, 366] width 664 height 91
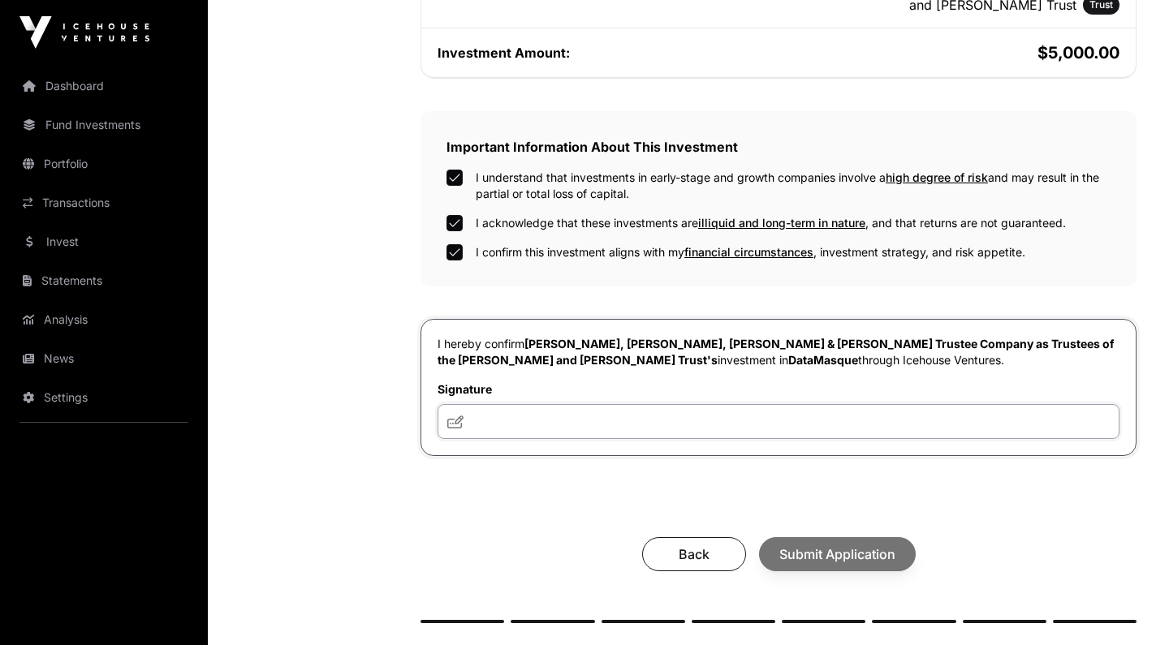
click at [612, 404] on input "text" at bounding box center [779, 421] width 682 height 35
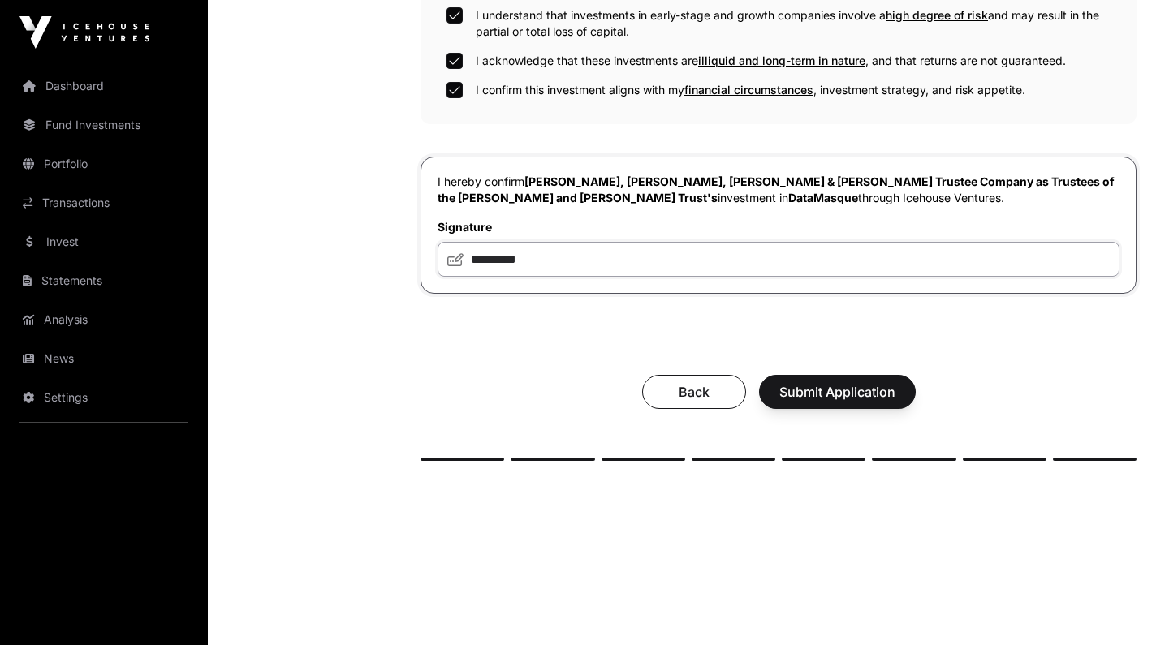
type input "*********"
click at [844, 382] on span "Submit Application" at bounding box center [837, 391] width 116 height 19
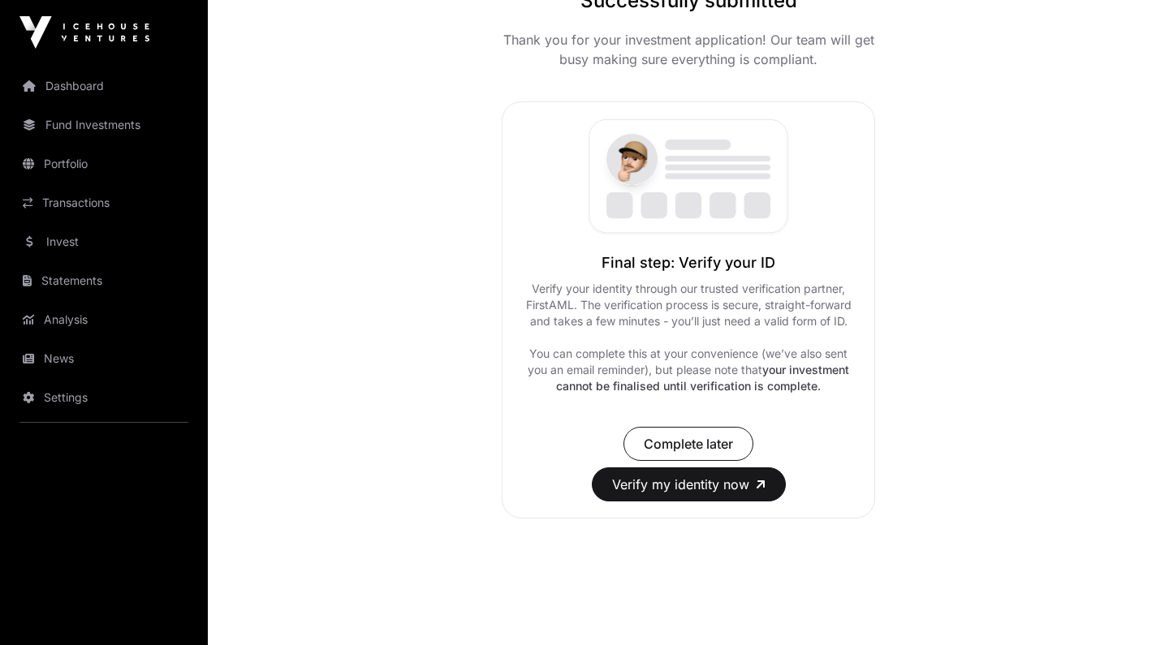
click at [726, 432] on button "Complete later" at bounding box center [689, 444] width 130 height 34
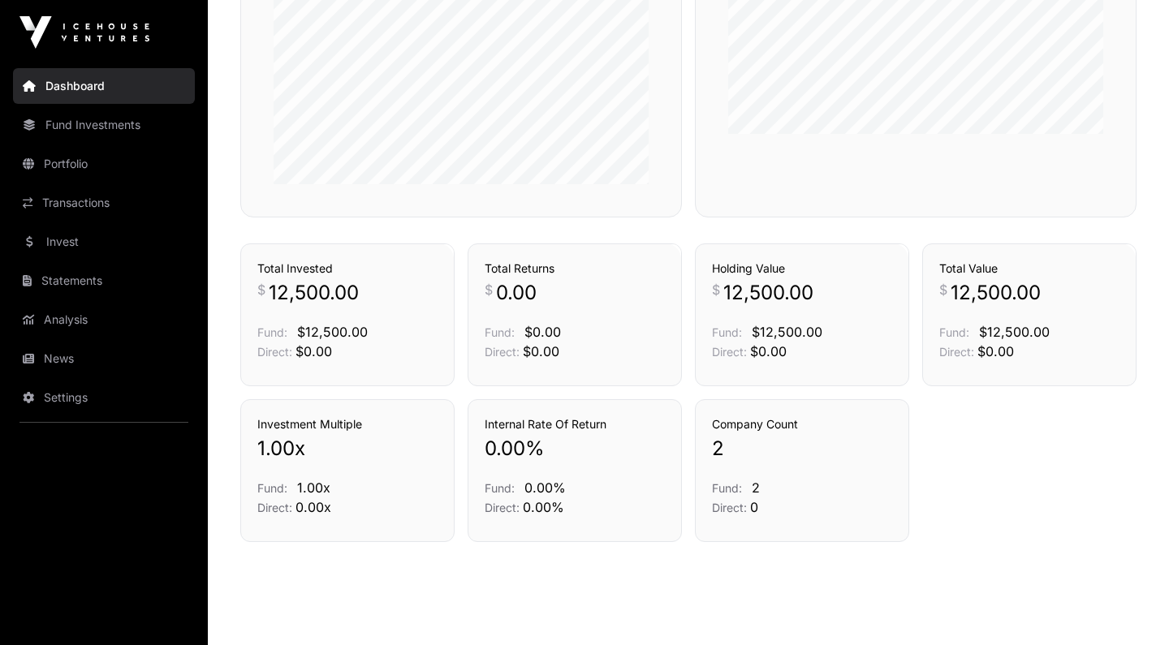
click at [805, 455] on p "2" at bounding box center [802, 449] width 180 height 26
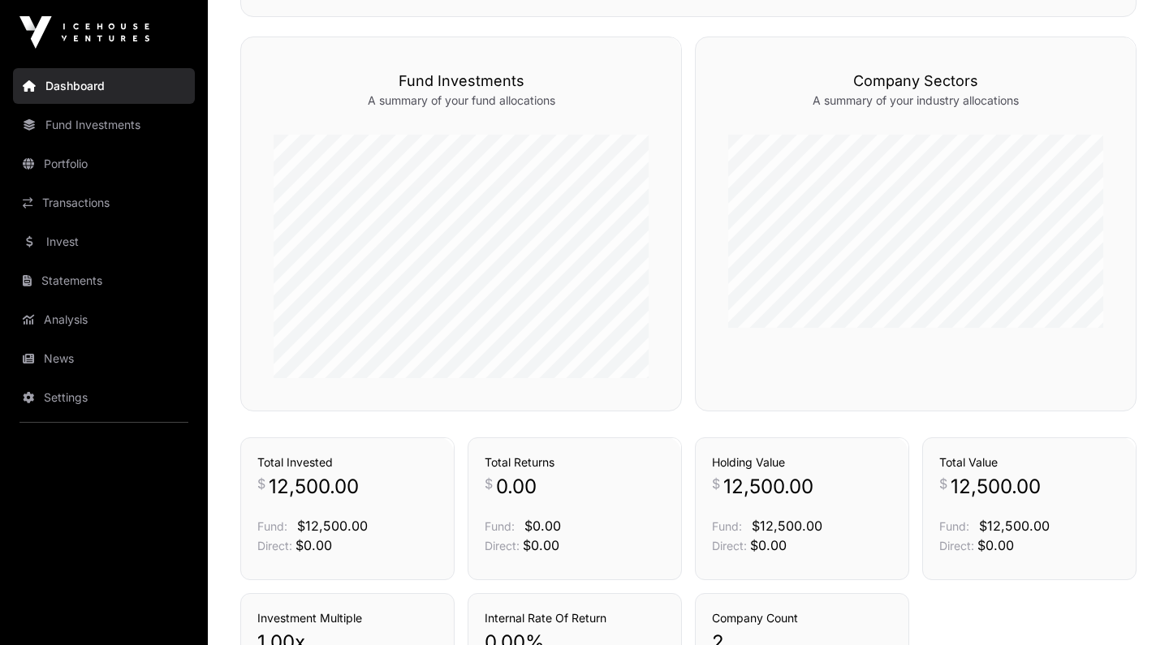
click at [1043, 14] on icon "button" at bounding box center [1047, 7] width 11 height 11
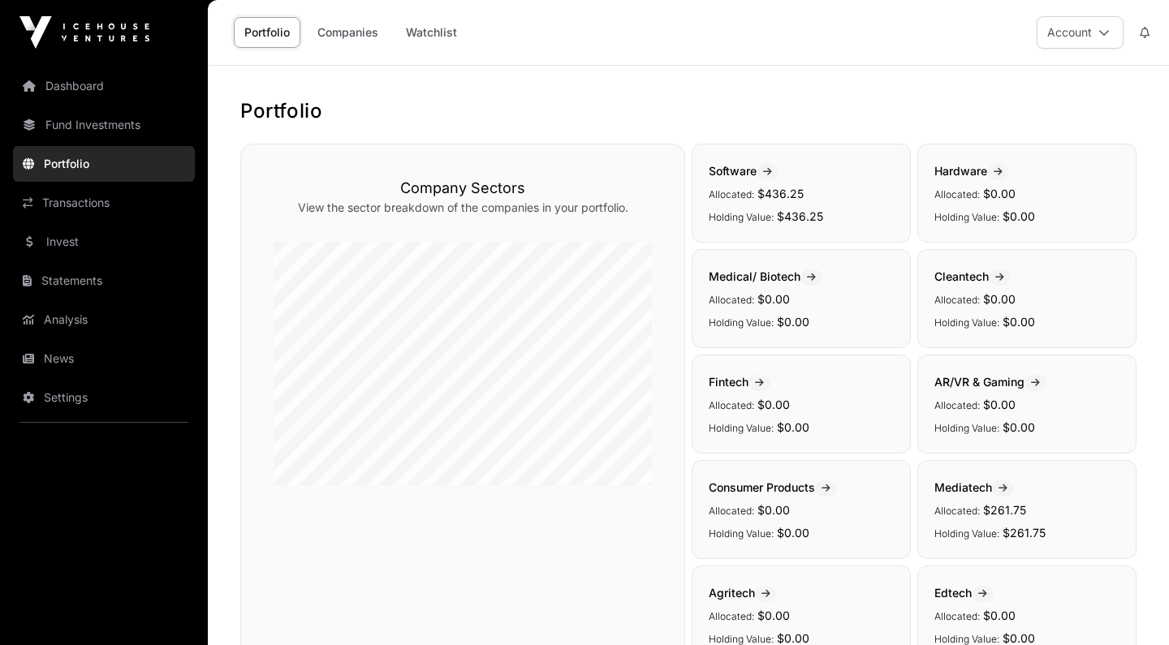
click at [772, 171] on icon at bounding box center [767, 172] width 9 height 10
click at [798, 208] on p "Holding Value: $436.25" at bounding box center [801, 215] width 185 height 19
click at [70, 73] on link "Dashboard" at bounding box center [104, 86] width 182 height 36
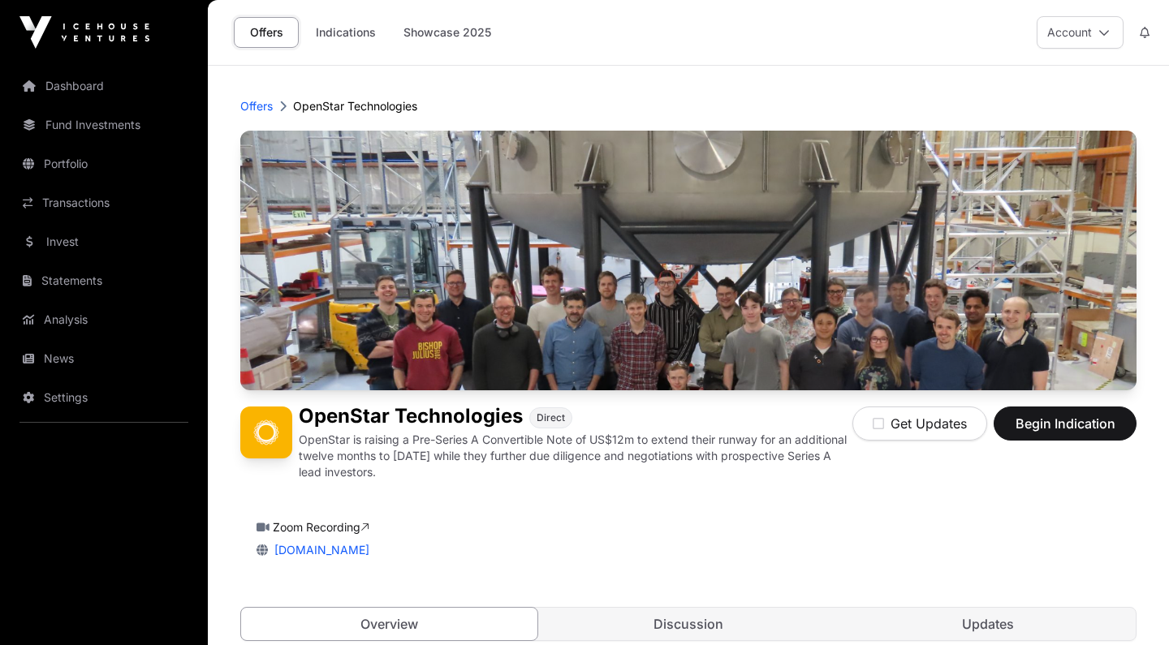
click at [875, 424] on icon "button" at bounding box center [878, 423] width 11 height 13
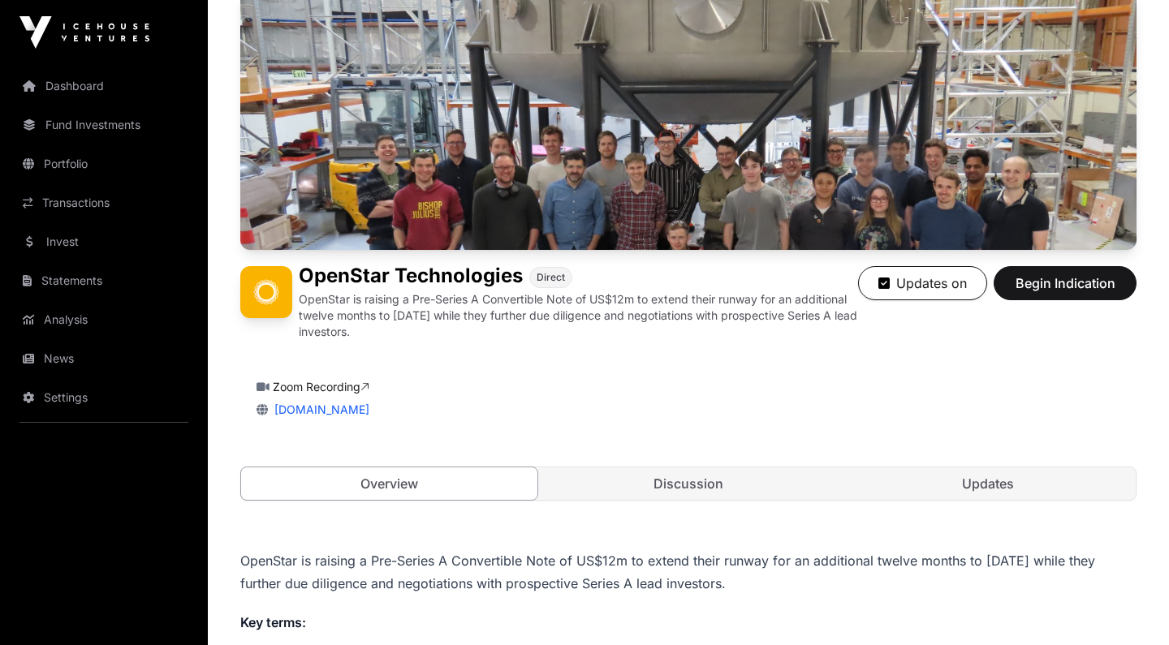
scroll to position [143, 1]
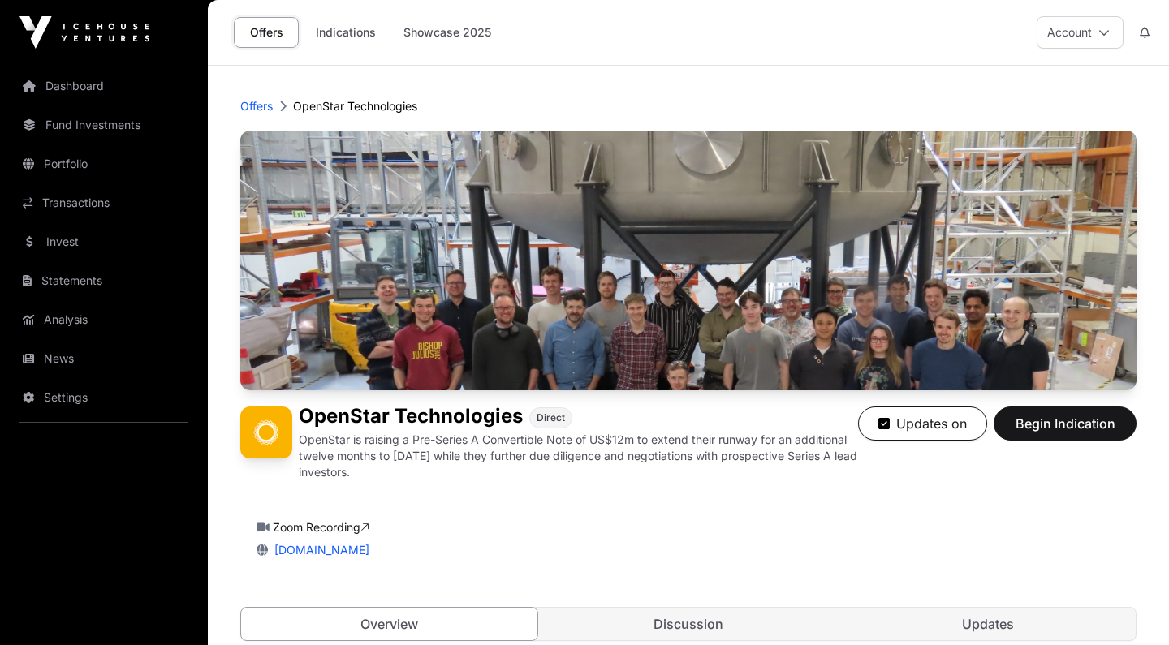
click at [259, 109] on p "Offers" at bounding box center [256, 106] width 32 height 16
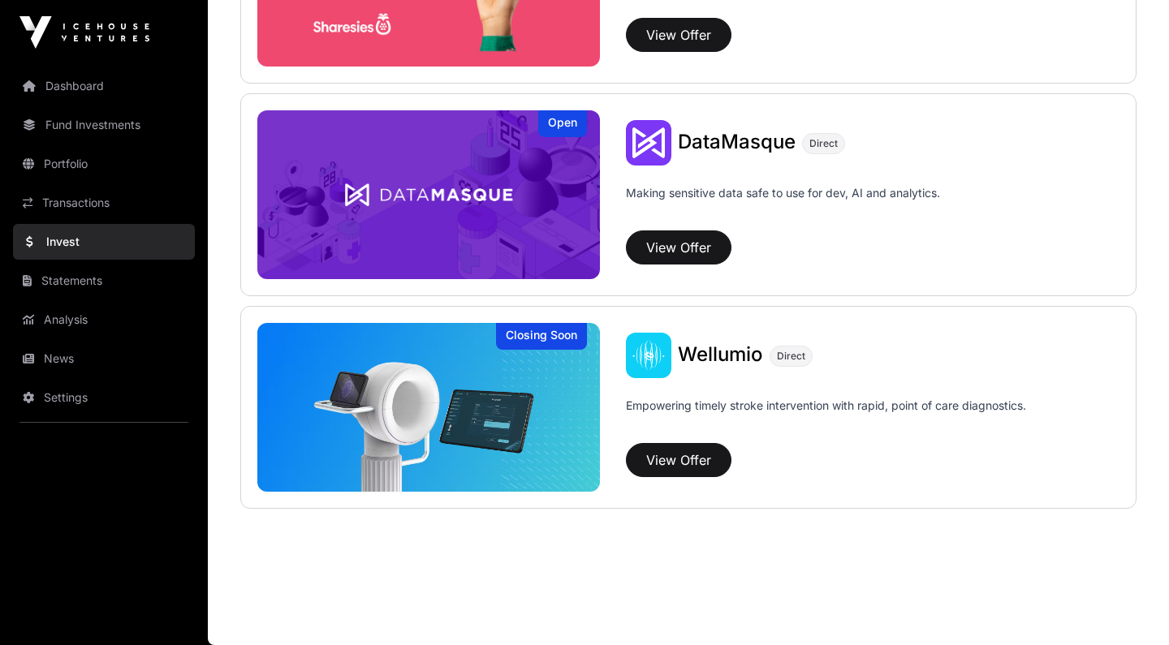
scroll to position [2242, 0]
click at [65, 360] on link "News" at bounding box center [104, 359] width 182 height 36
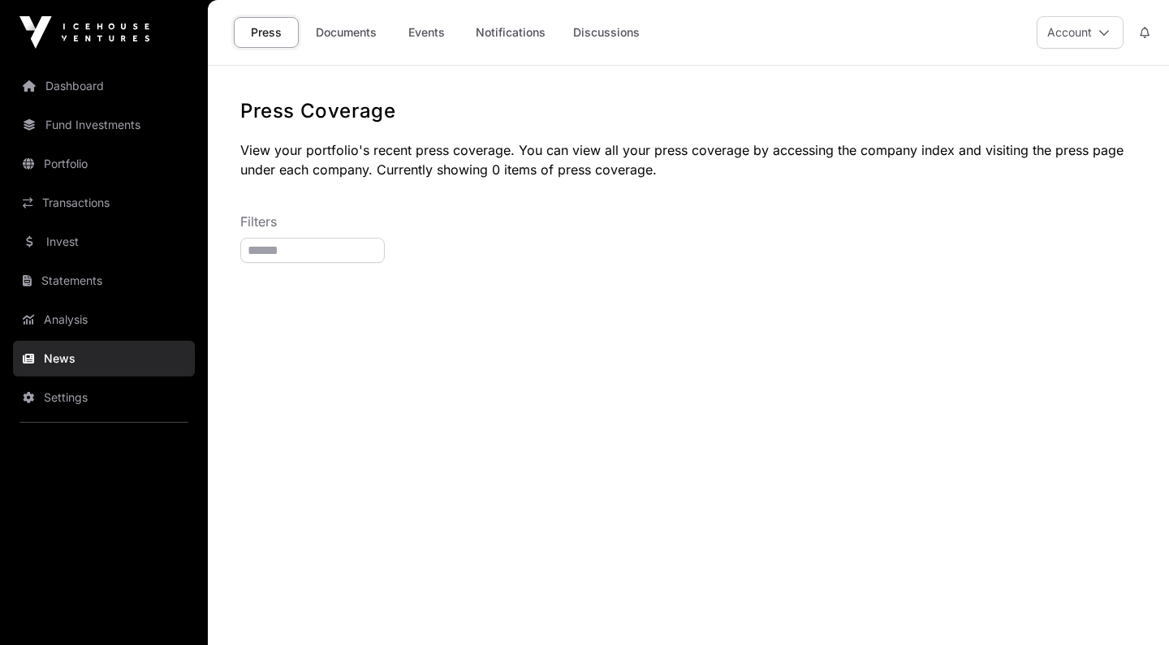
click at [341, 43] on link "Documents" at bounding box center [346, 32] width 82 height 31
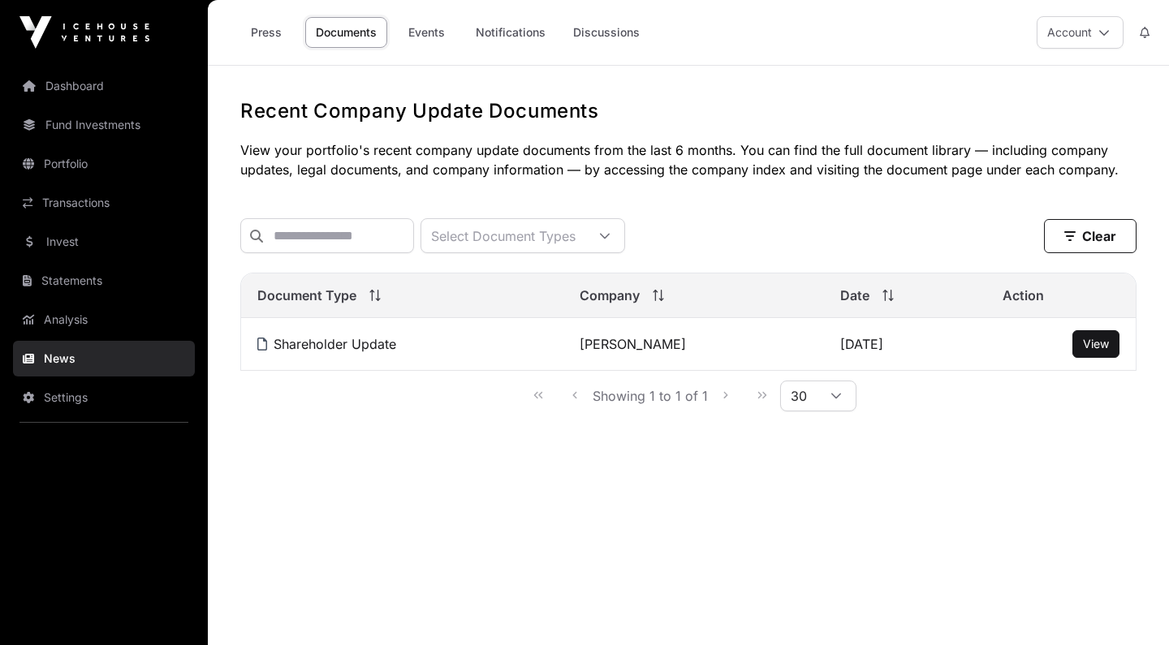
click at [443, 48] on div "Press Documents Events Notifications Discussions" at bounding box center [439, 32] width 442 height 50
click at [428, 34] on link "Events" at bounding box center [426, 32] width 65 height 31
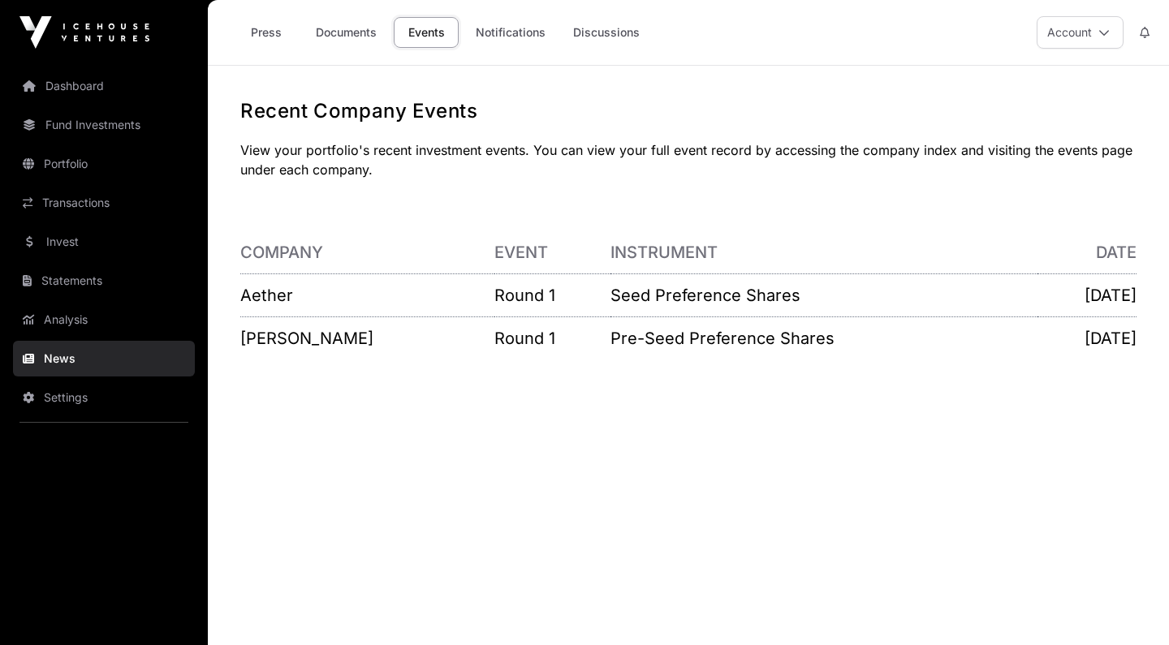
click at [88, 411] on link "Settings" at bounding box center [104, 398] width 182 height 36
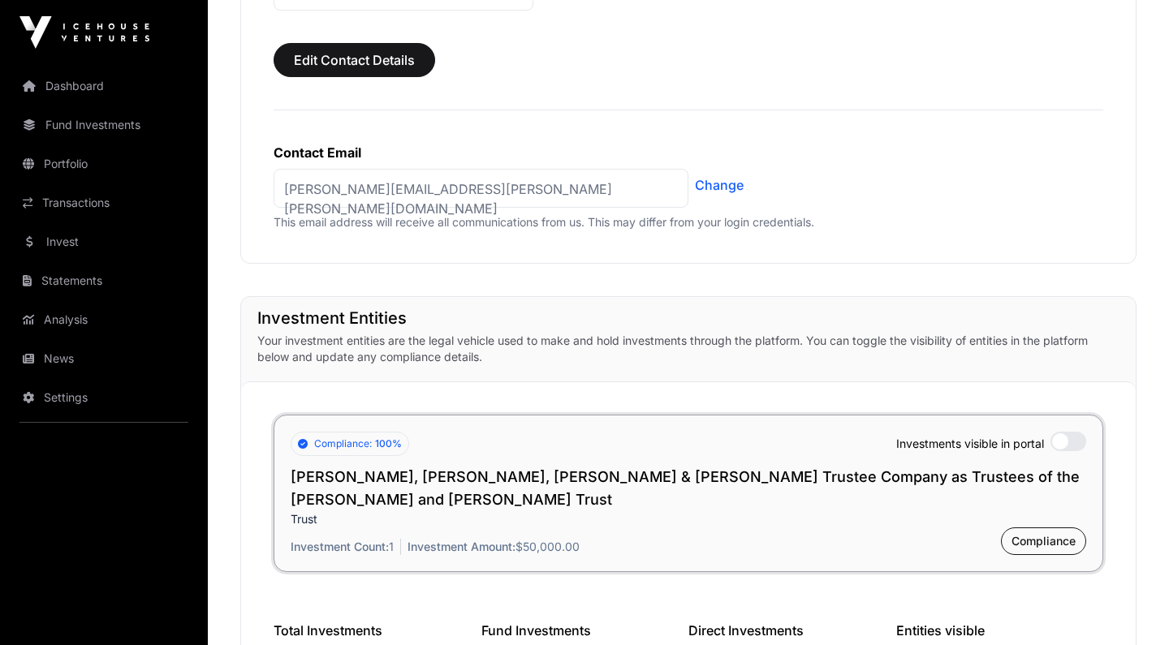
scroll to position [1042, 0]
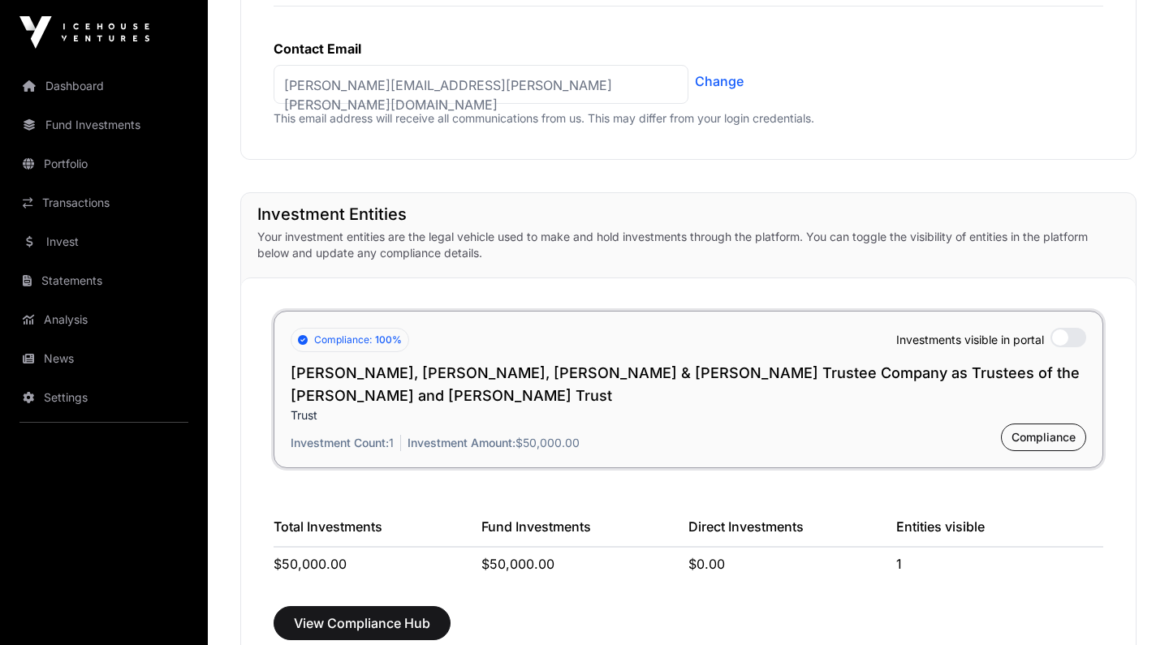
click at [69, 326] on link "Analysis" at bounding box center [104, 320] width 182 height 36
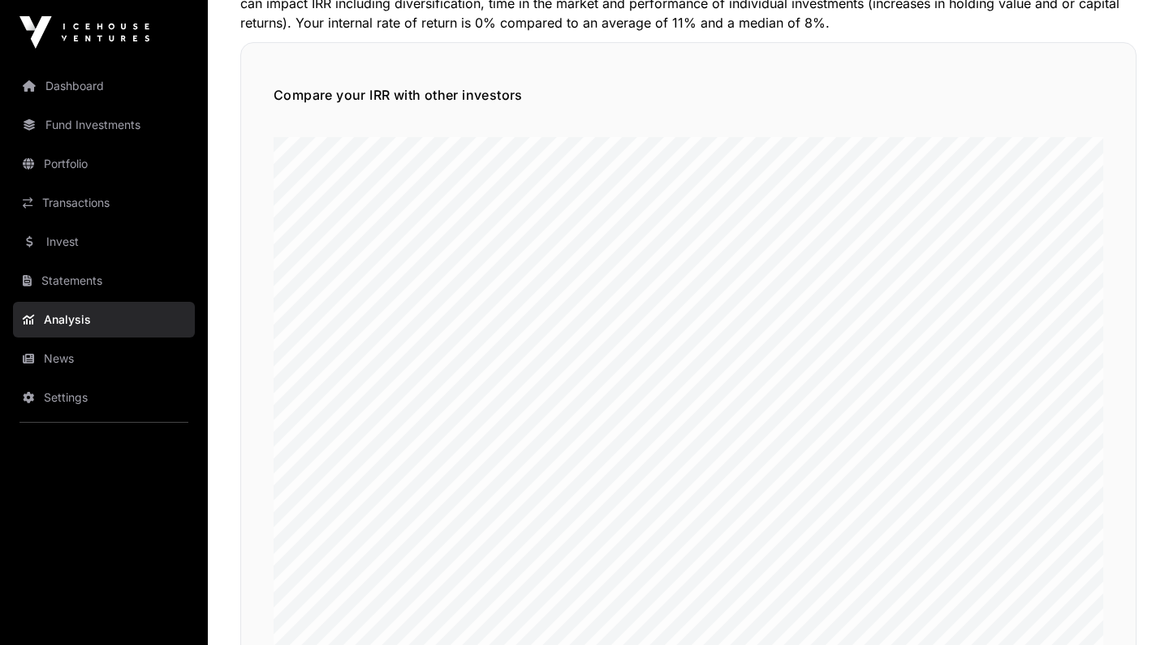
scroll to position [177, 0]
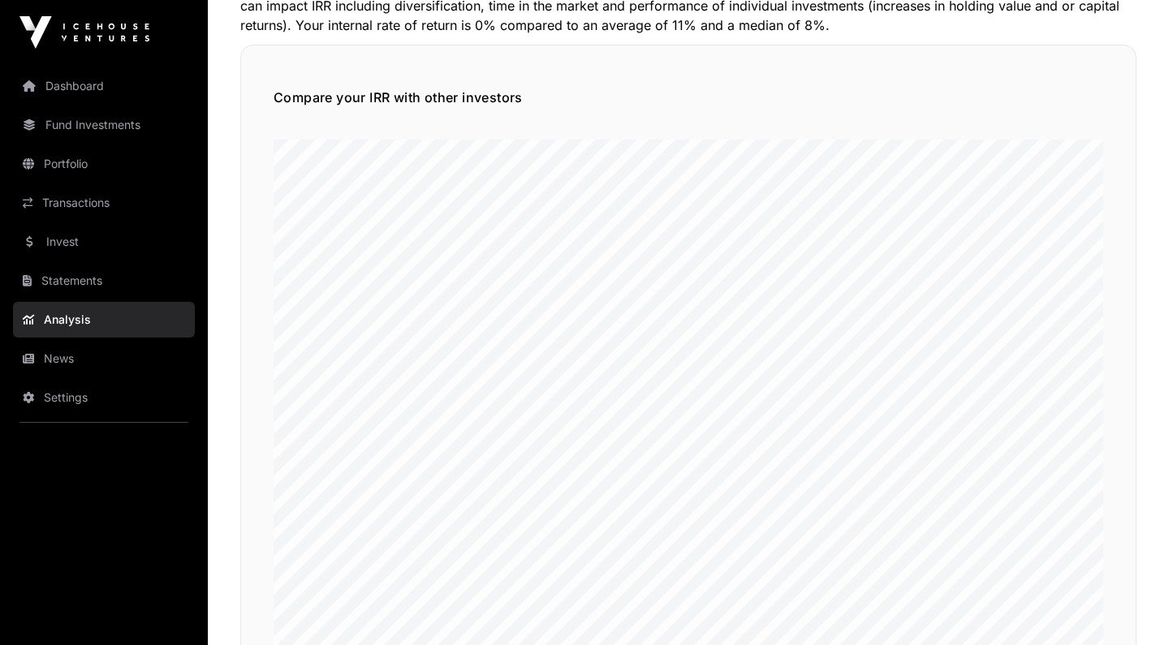
click at [67, 235] on link "Invest" at bounding box center [104, 242] width 182 height 36
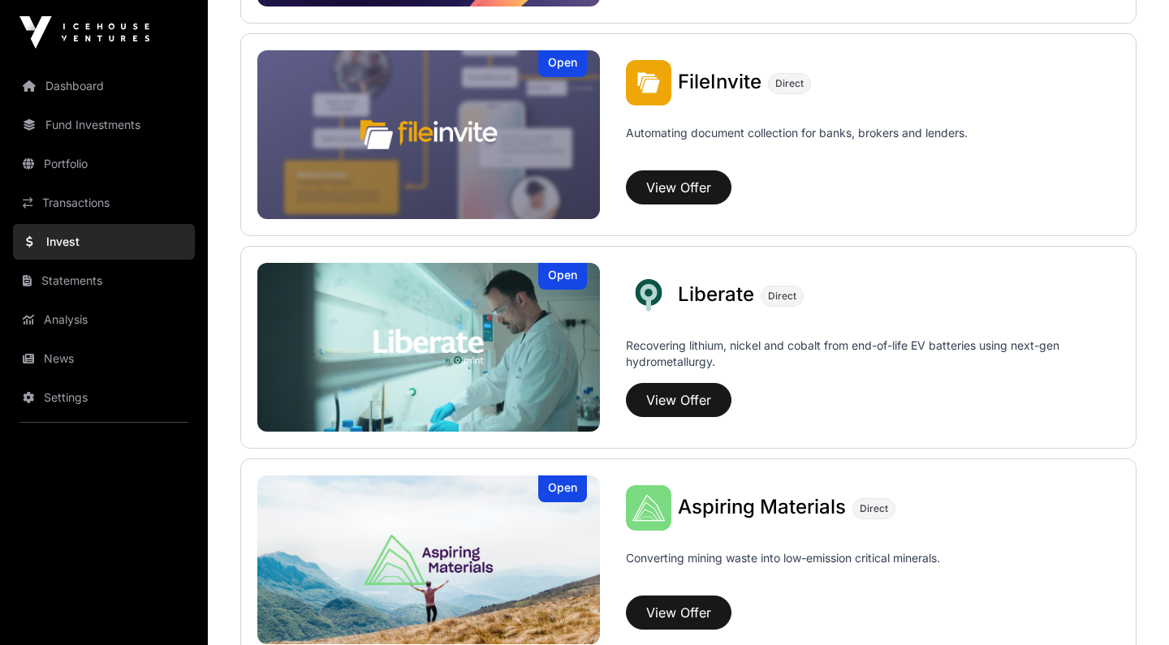
scroll to position [1068, 0]
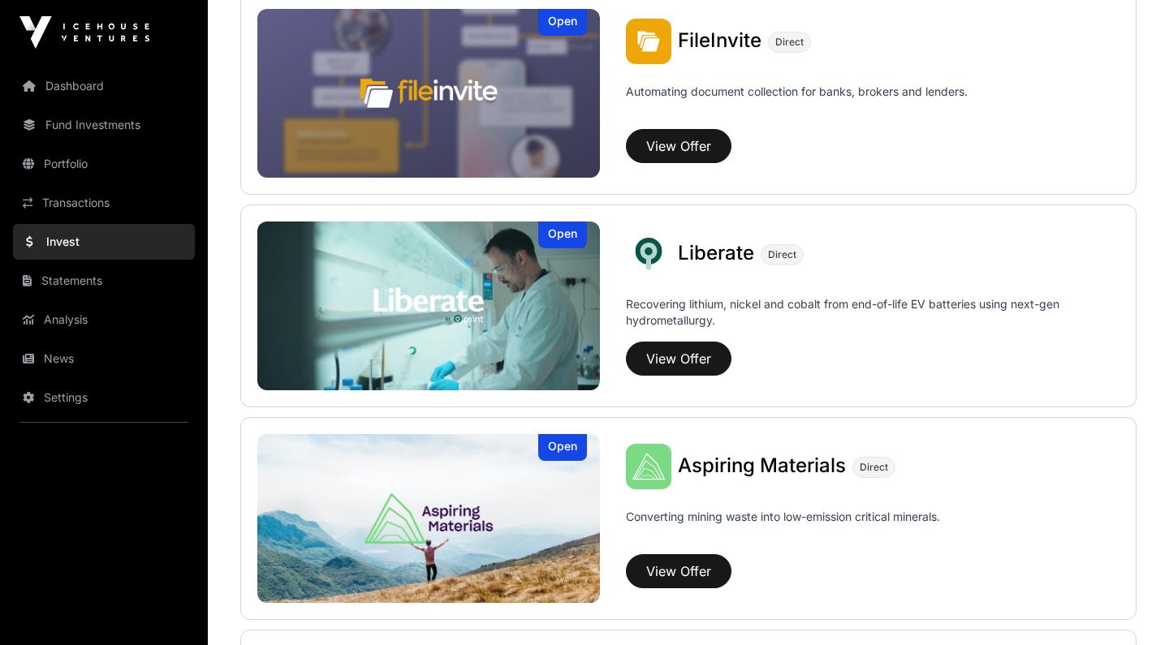
click at [83, 193] on link "Transactions" at bounding box center [104, 203] width 182 height 36
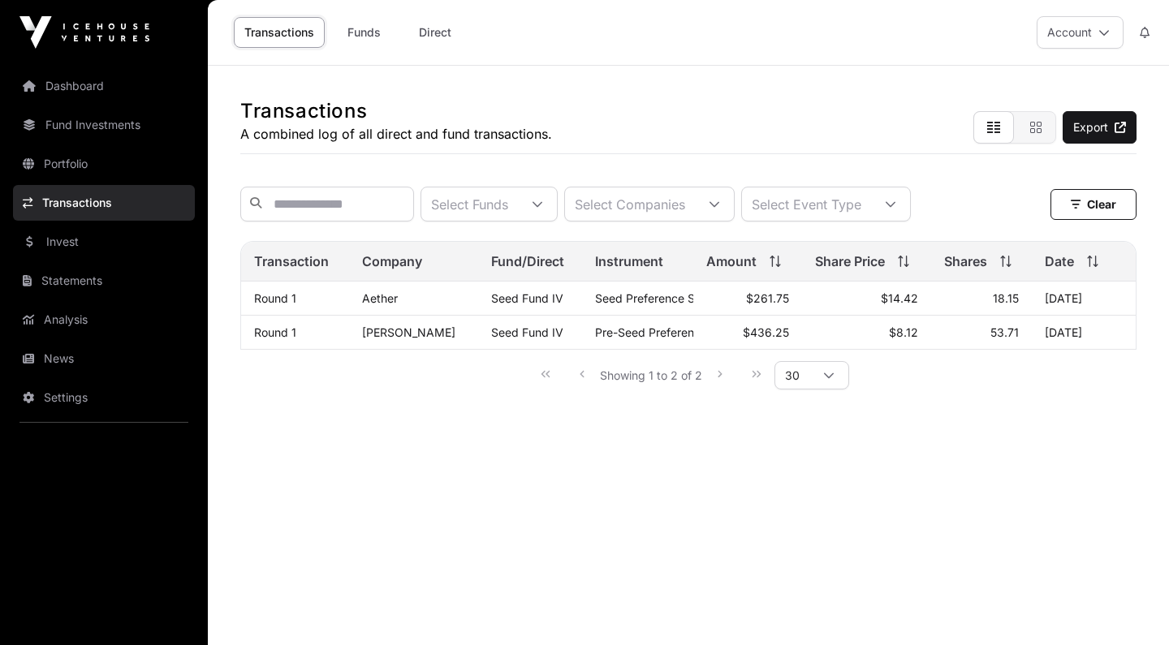
click at [82, 170] on link "Portfolio" at bounding box center [104, 164] width 182 height 36
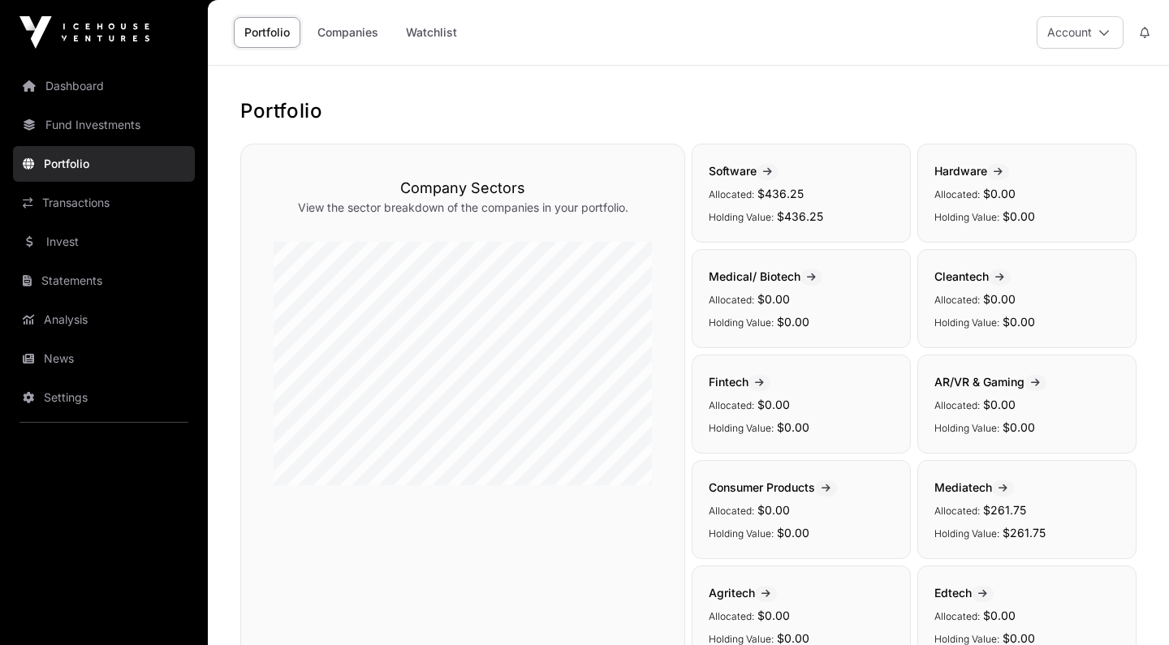
click at [80, 129] on link "Fund Investments" at bounding box center [104, 125] width 182 height 36
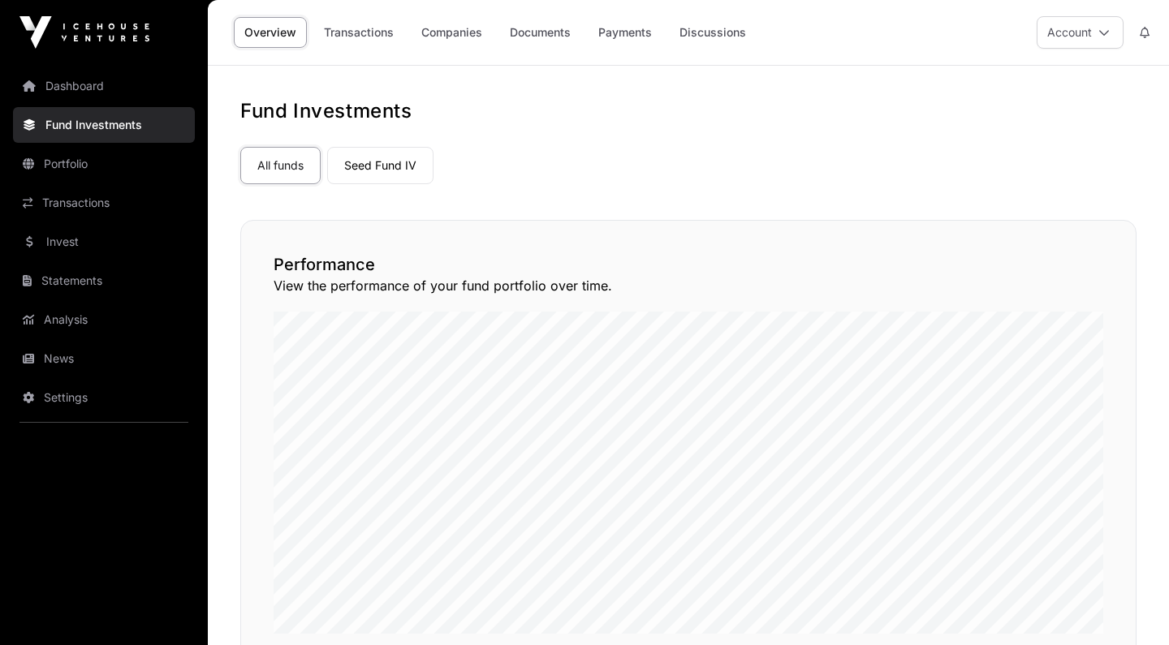
click at [80, 99] on link "Dashboard" at bounding box center [104, 86] width 182 height 36
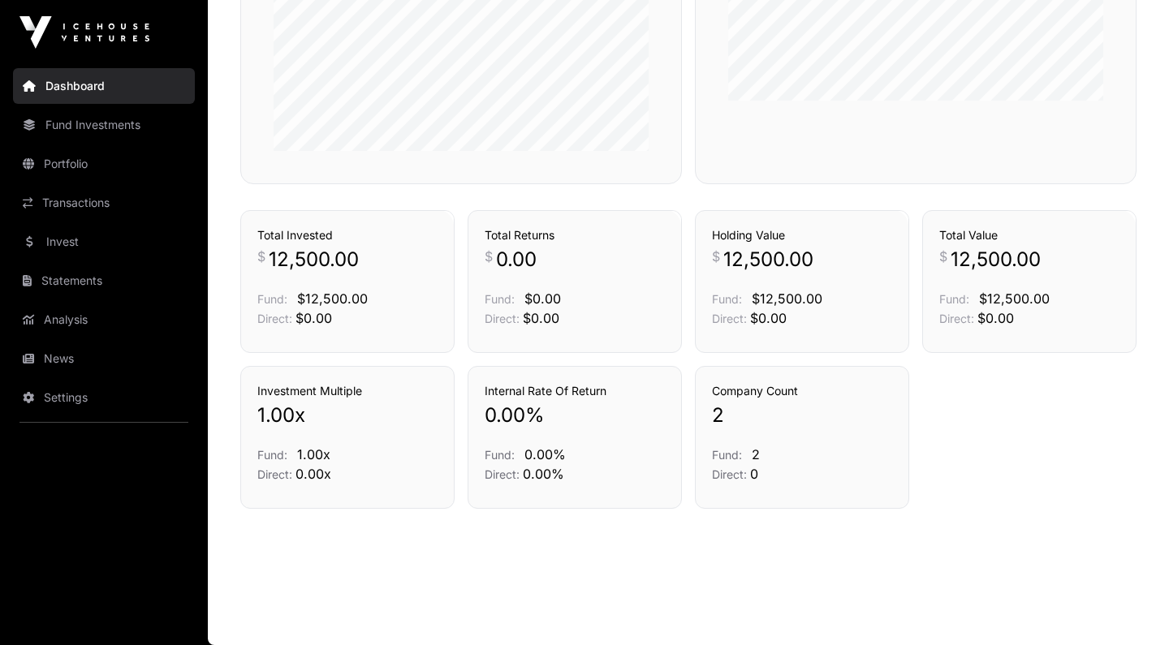
scroll to position [1072, 0]
click at [80, 236] on link "Invest" at bounding box center [104, 242] width 182 height 36
